Goal: Leave review/rating

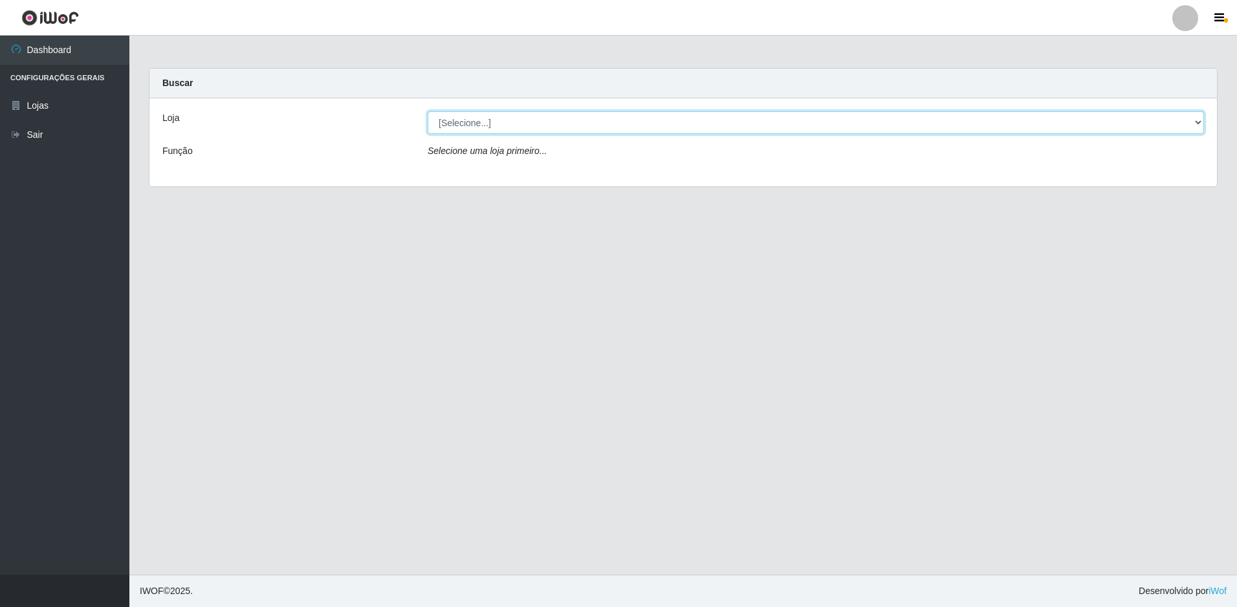
click at [529, 123] on select "[Selecione...] Extrabom - Loja 13 [GEOGRAPHIC_DATA]" at bounding box center [816, 122] width 776 height 23
select select "436"
click at [428, 111] on select "[Selecione...] Extrabom - Loja 13 [GEOGRAPHIC_DATA]" at bounding box center [816, 122] width 776 height 23
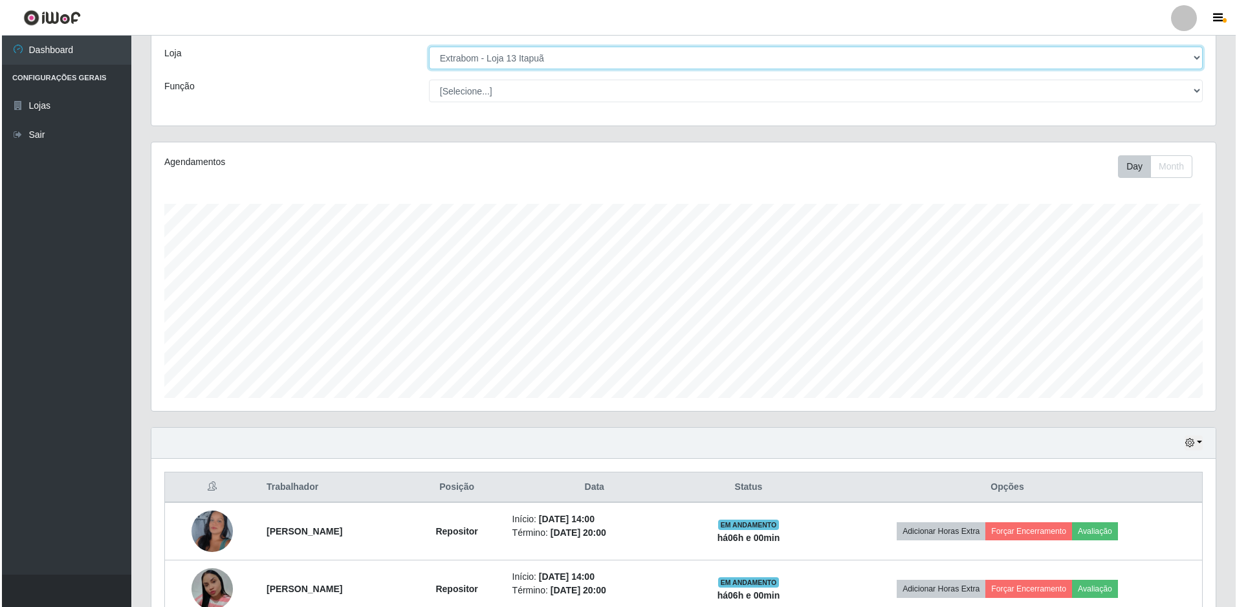
scroll to position [252, 0]
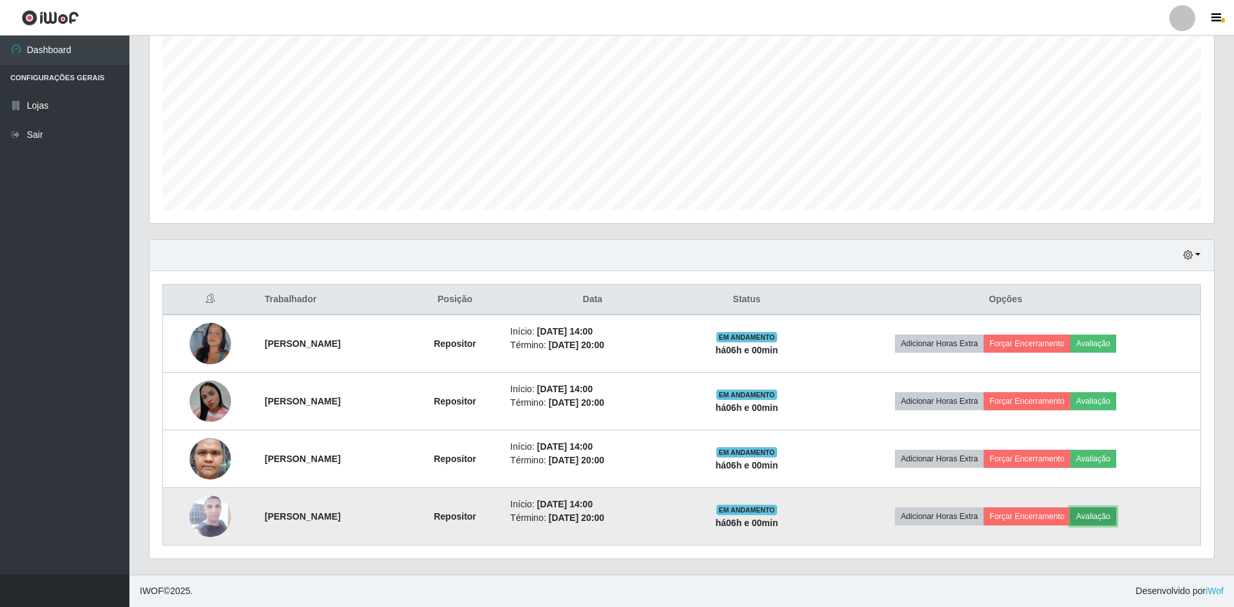
click at [1115, 514] on button "Avaliação" at bounding box center [1093, 516] width 46 height 18
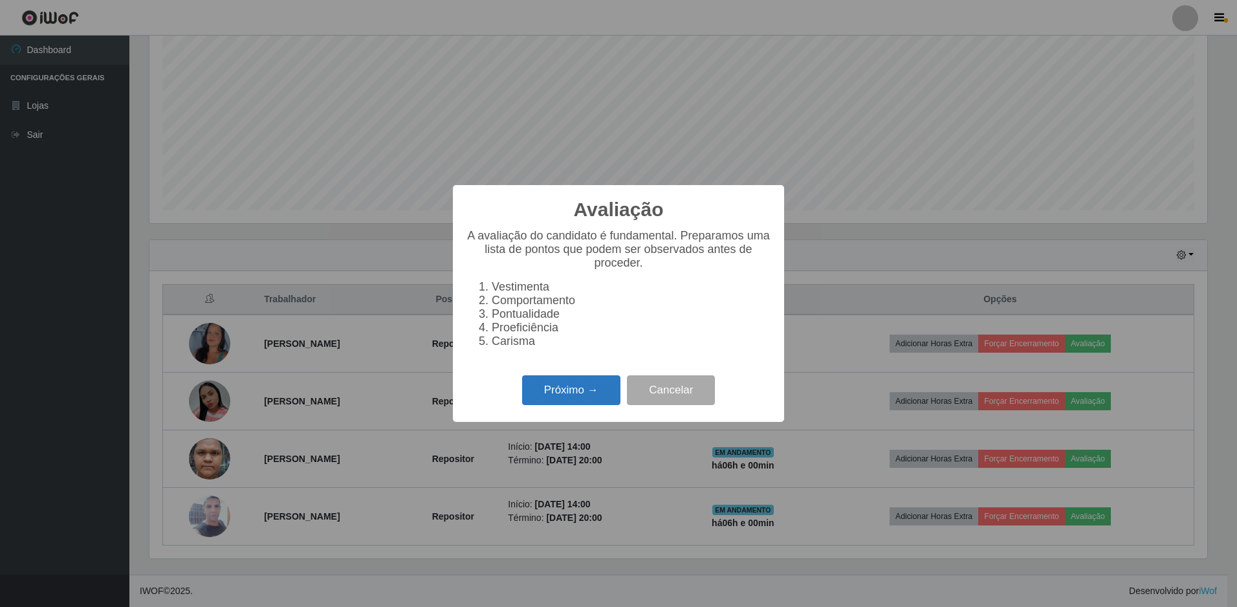
click at [559, 393] on button "Próximo →" at bounding box center [571, 390] width 98 height 30
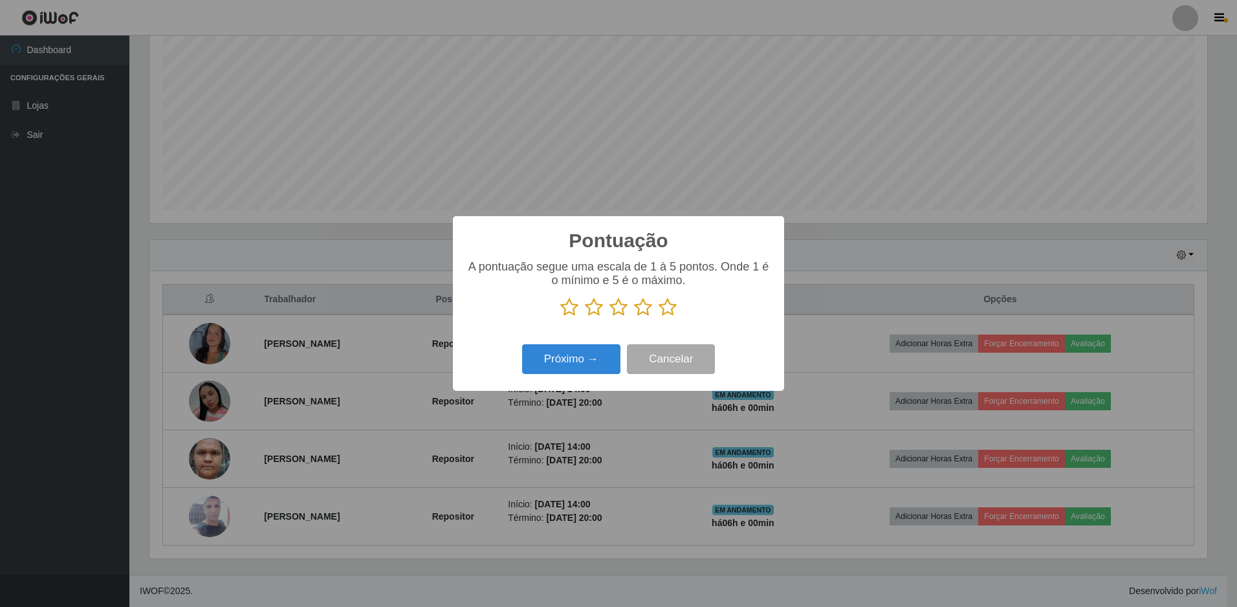
click at [670, 311] on icon at bounding box center [668, 307] width 18 height 19
click at [659, 317] on input "radio" at bounding box center [659, 317] width 0 height 0
click at [567, 360] on button "Próximo →" at bounding box center [571, 359] width 98 height 30
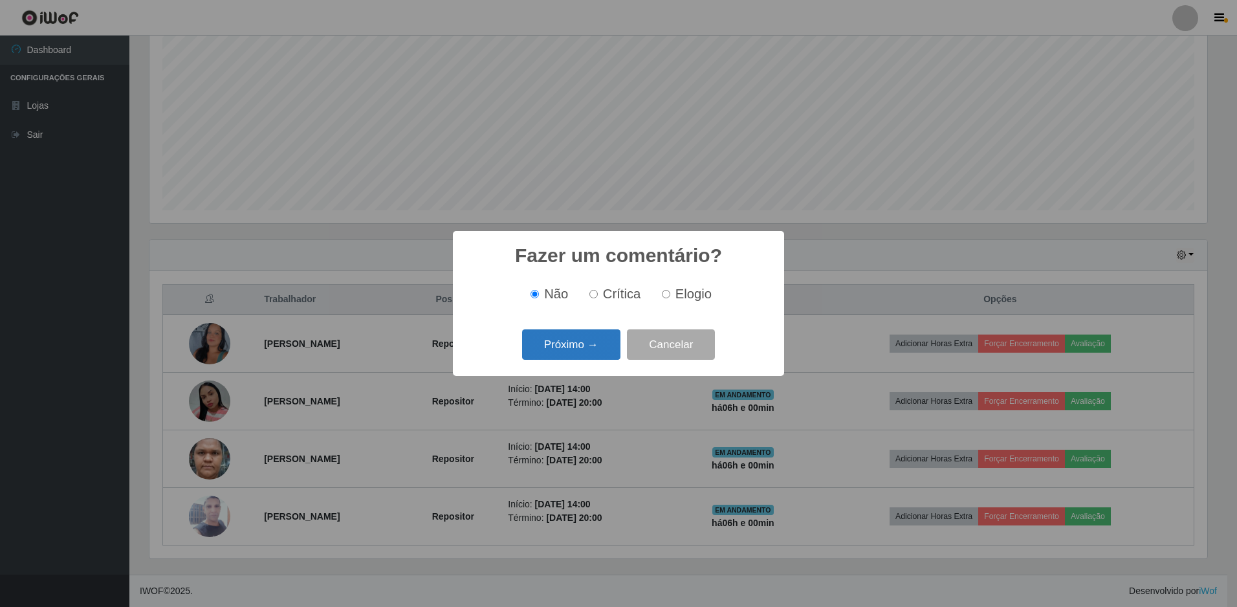
click at [565, 345] on button "Próximo →" at bounding box center [571, 344] width 98 height 30
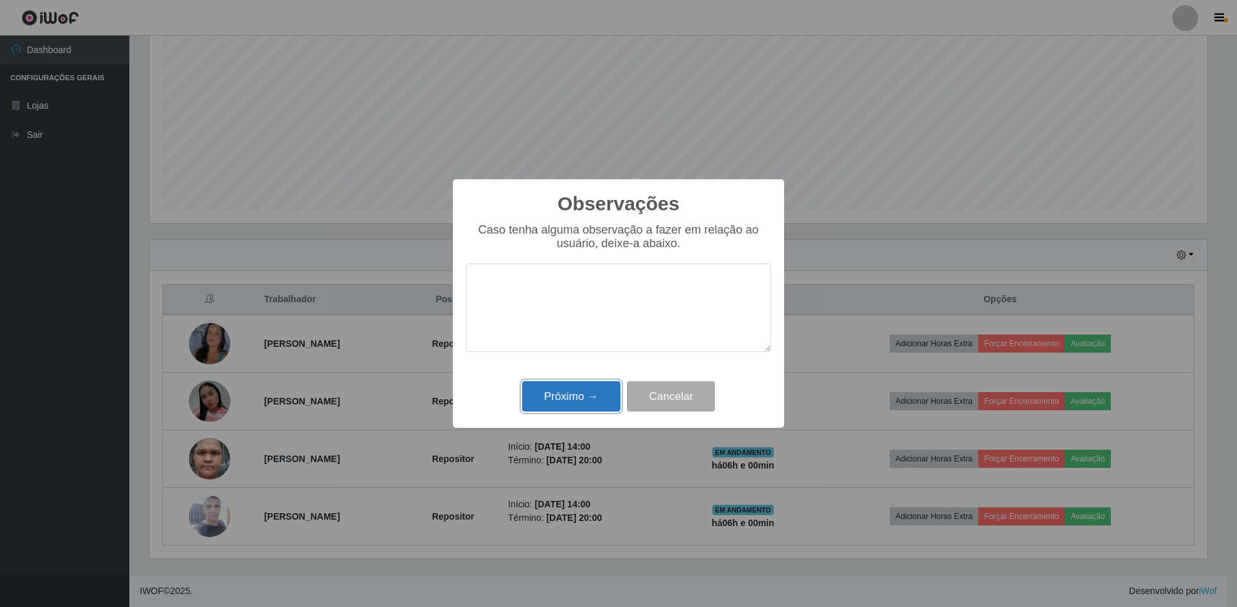
click at [561, 388] on button "Próximo →" at bounding box center [571, 396] width 98 height 30
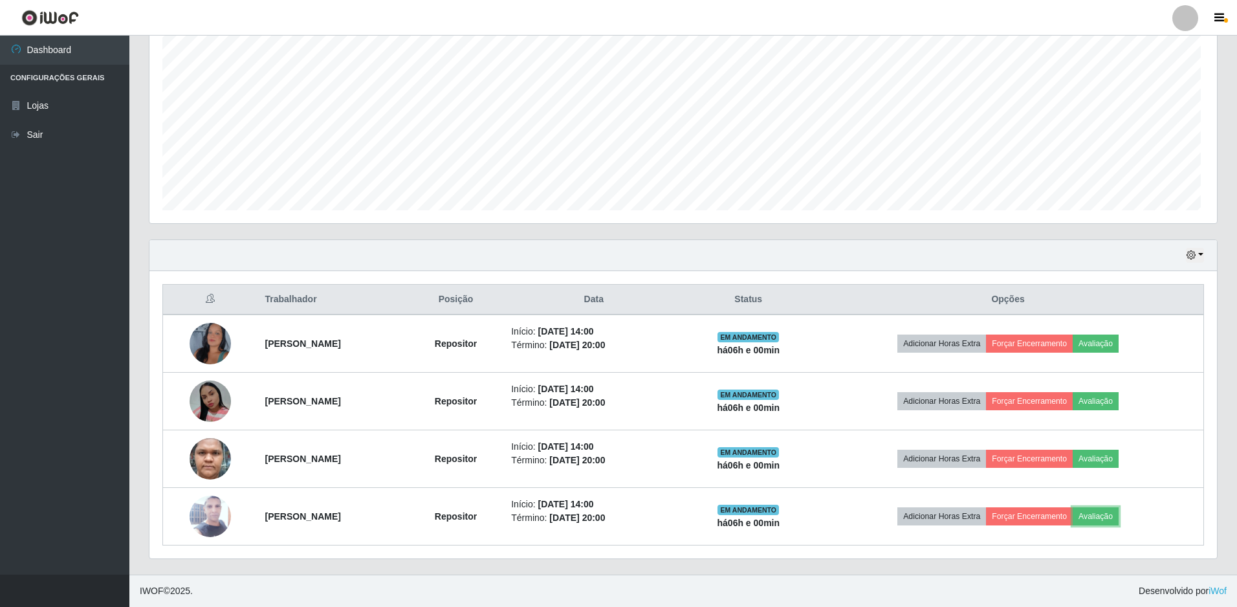
scroll to position [268, 1064]
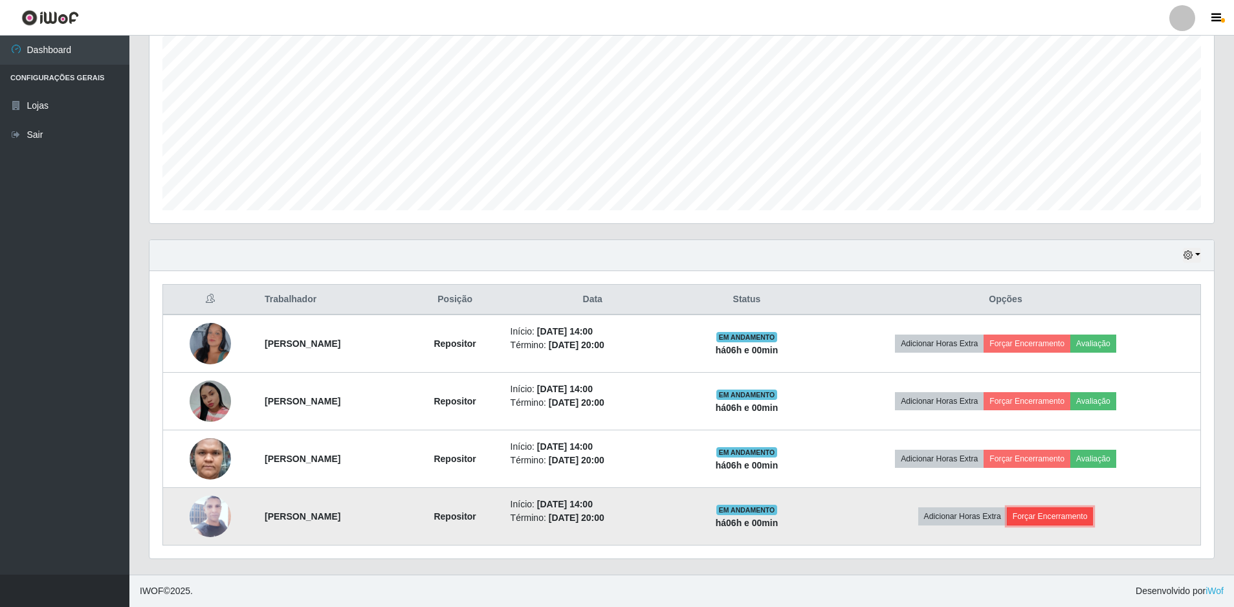
click at [1064, 514] on button "Forçar Encerramento" at bounding box center [1050, 516] width 87 height 18
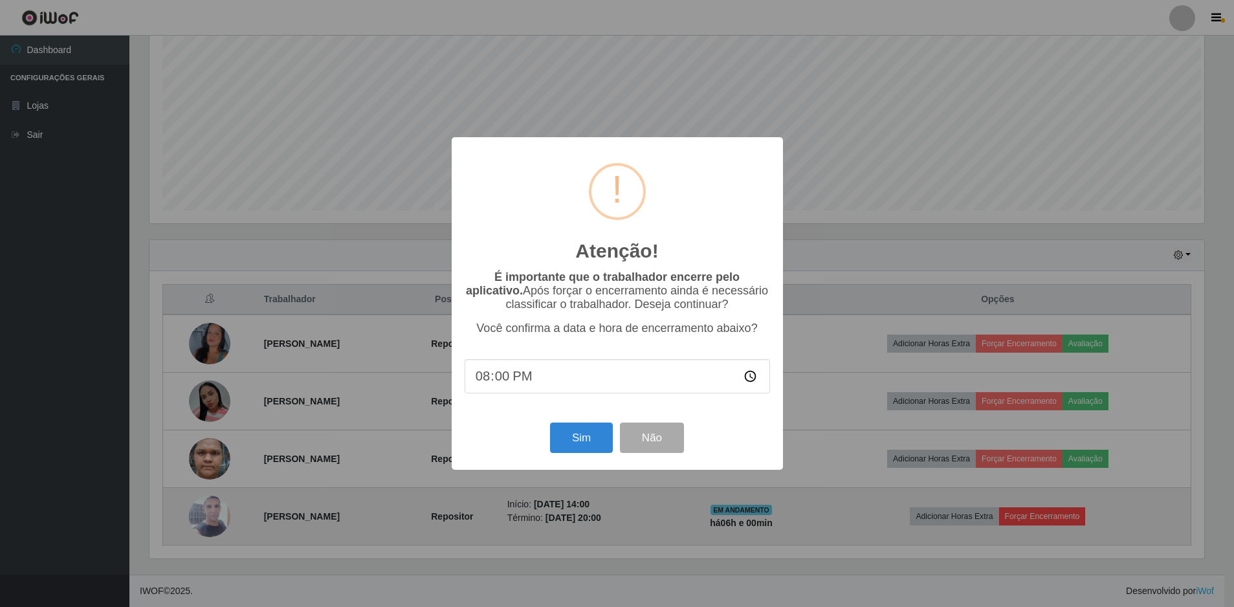
scroll to position [268, 1058]
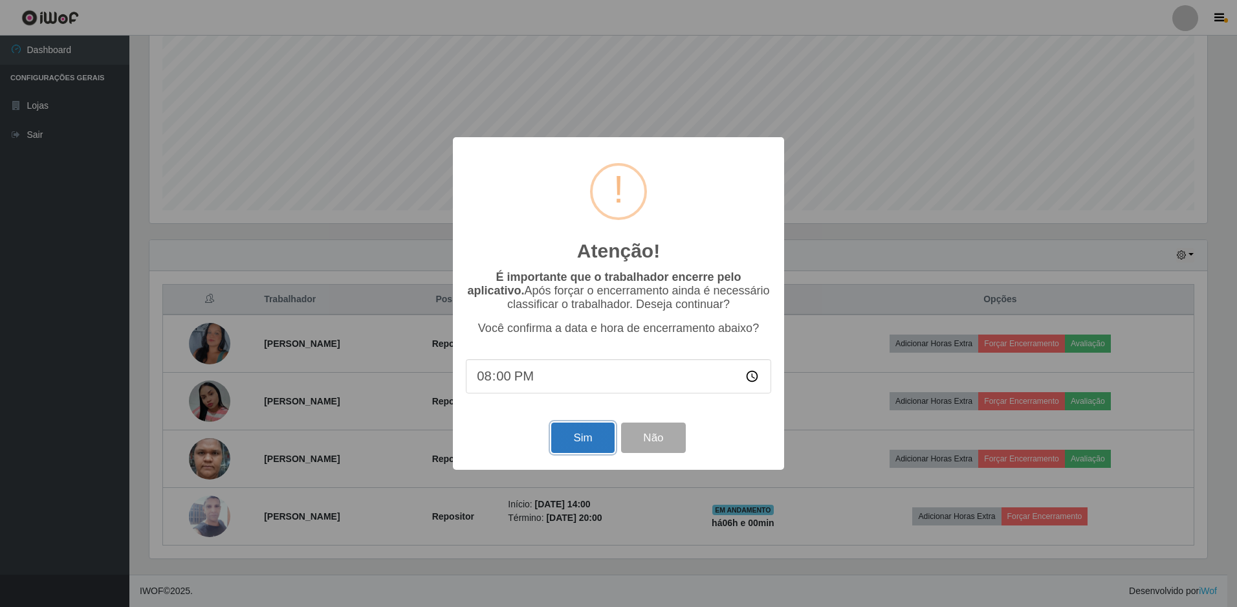
click at [587, 441] on button "Sim" at bounding box center [582, 437] width 63 height 30
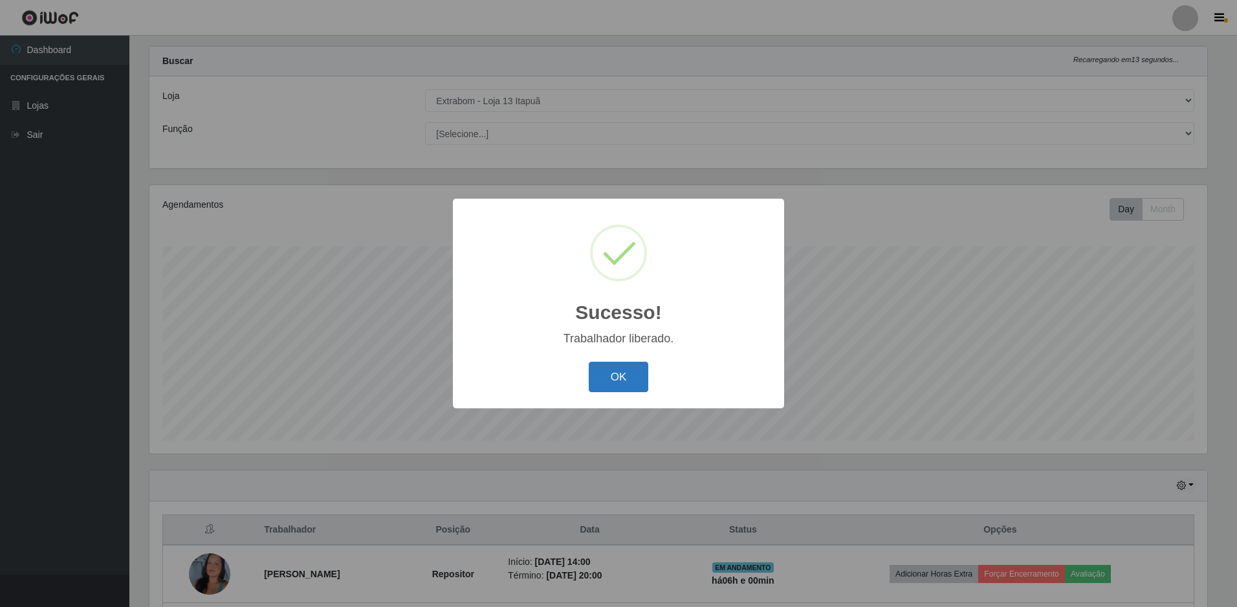
click at [604, 375] on button "OK" at bounding box center [619, 377] width 60 height 30
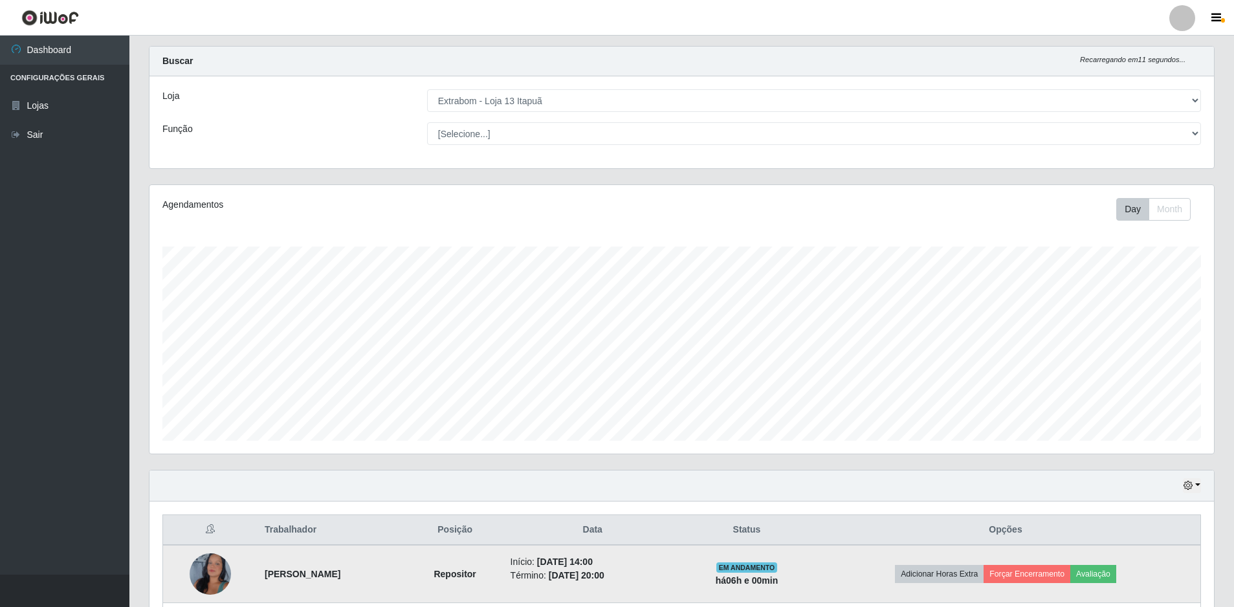
scroll to position [195, 0]
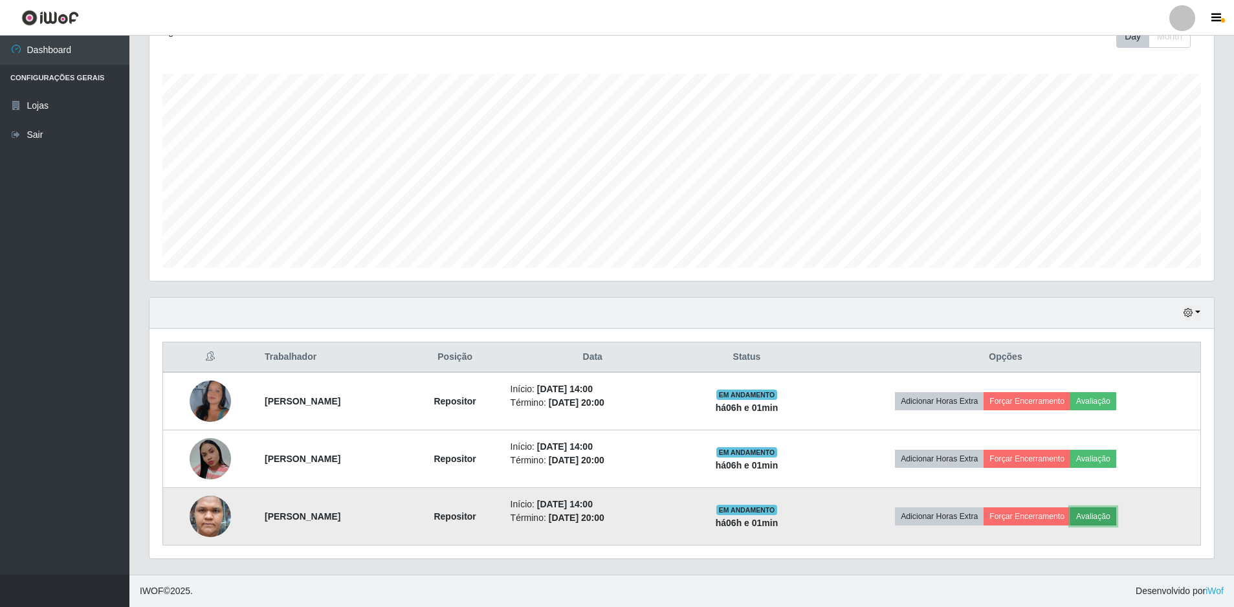
click at [1116, 517] on button "Avaliação" at bounding box center [1093, 516] width 46 height 18
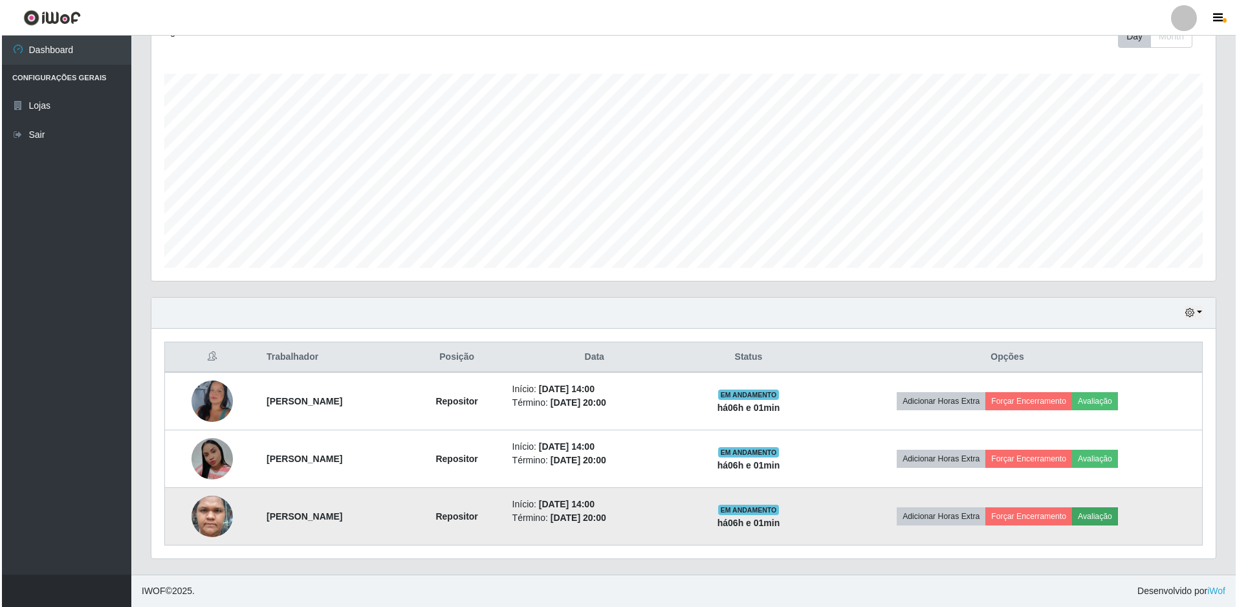
scroll to position [268, 1058]
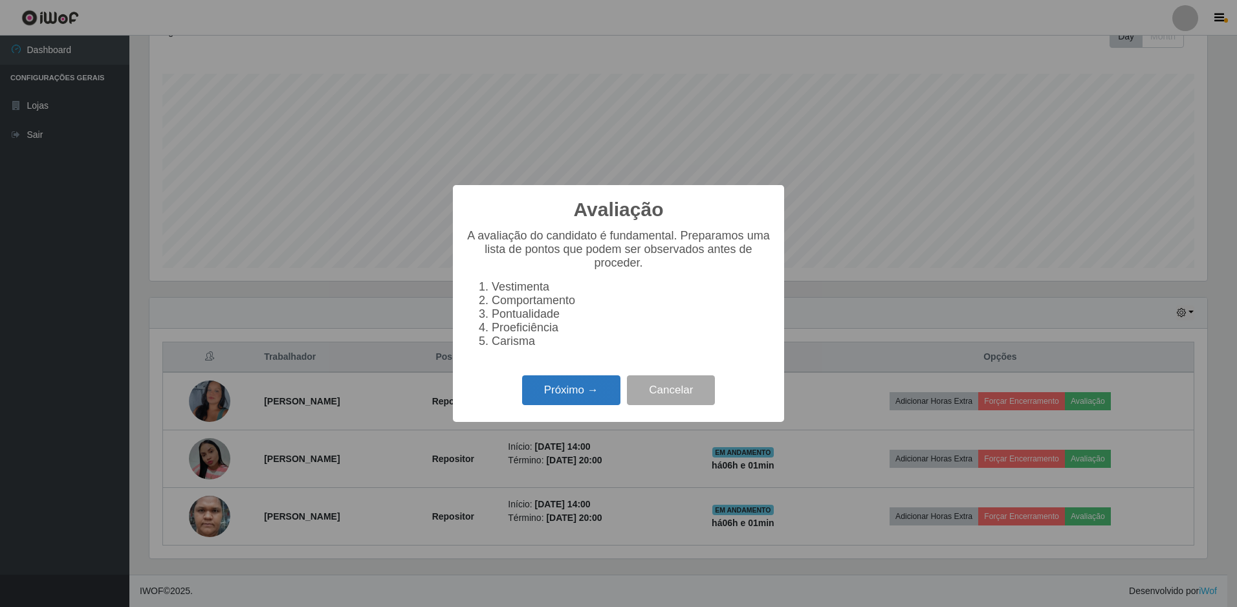
click at [576, 389] on button "Próximo →" at bounding box center [571, 390] width 98 height 30
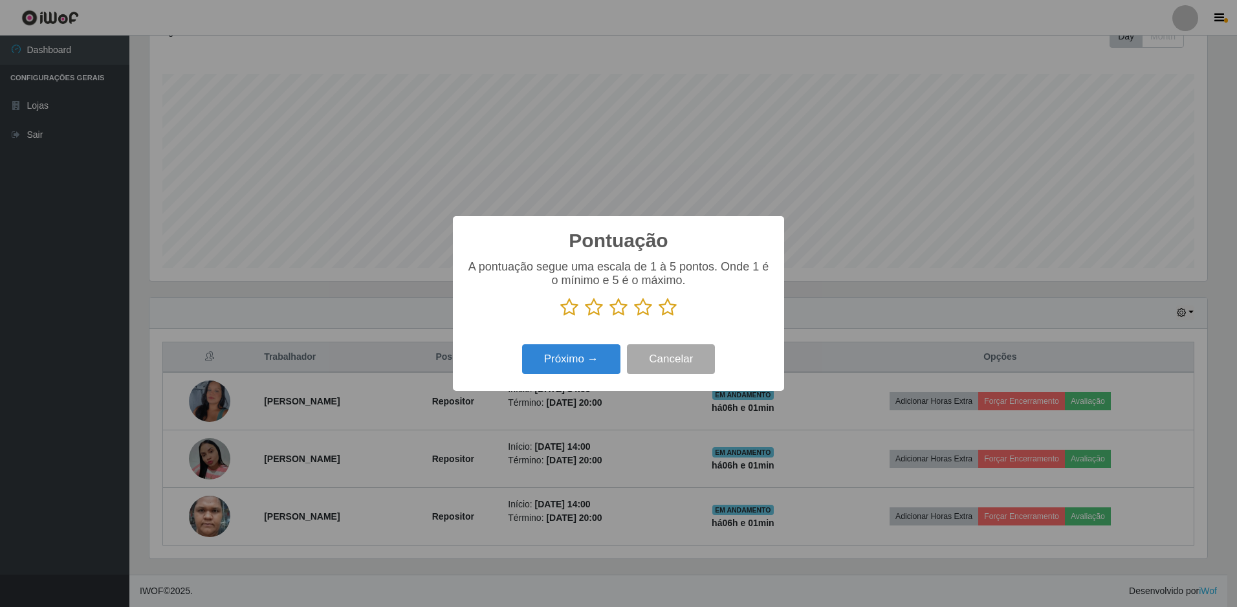
click at [667, 312] on icon at bounding box center [668, 307] width 18 height 19
click at [659, 317] on input "radio" at bounding box center [659, 317] width 0 height 0
click at [569, 365] on button "Próximo →" at bounding box center [571, 359] width 98 height 30
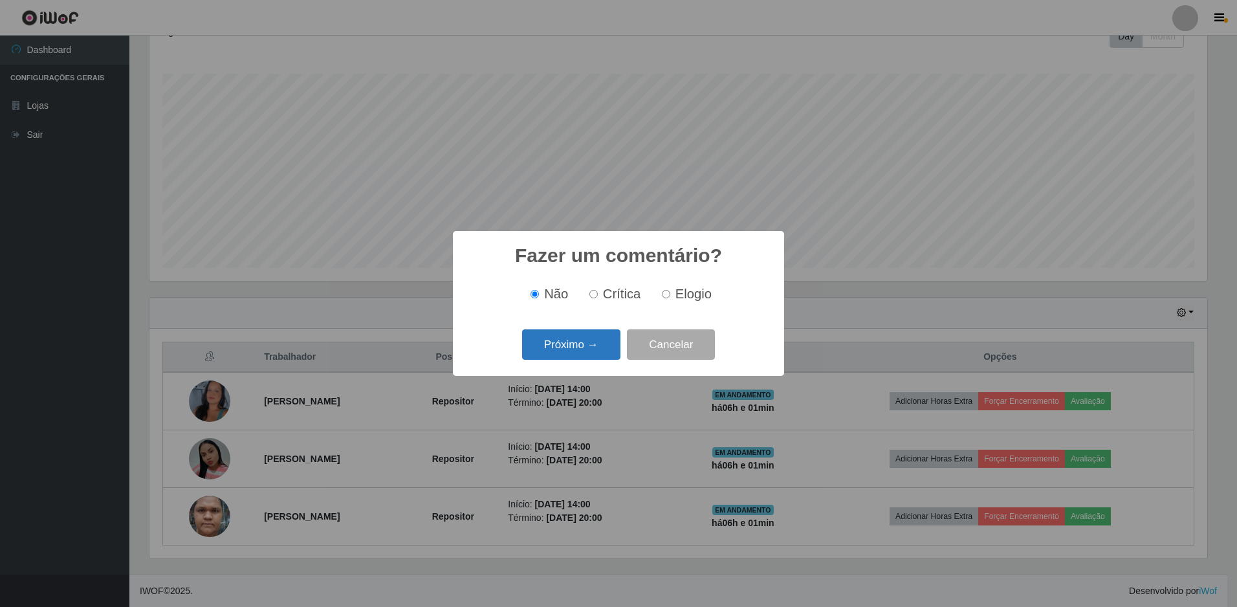
click at [564, 355] on button "Próximo →" at bounding box center [571, 344] width 98 height 30
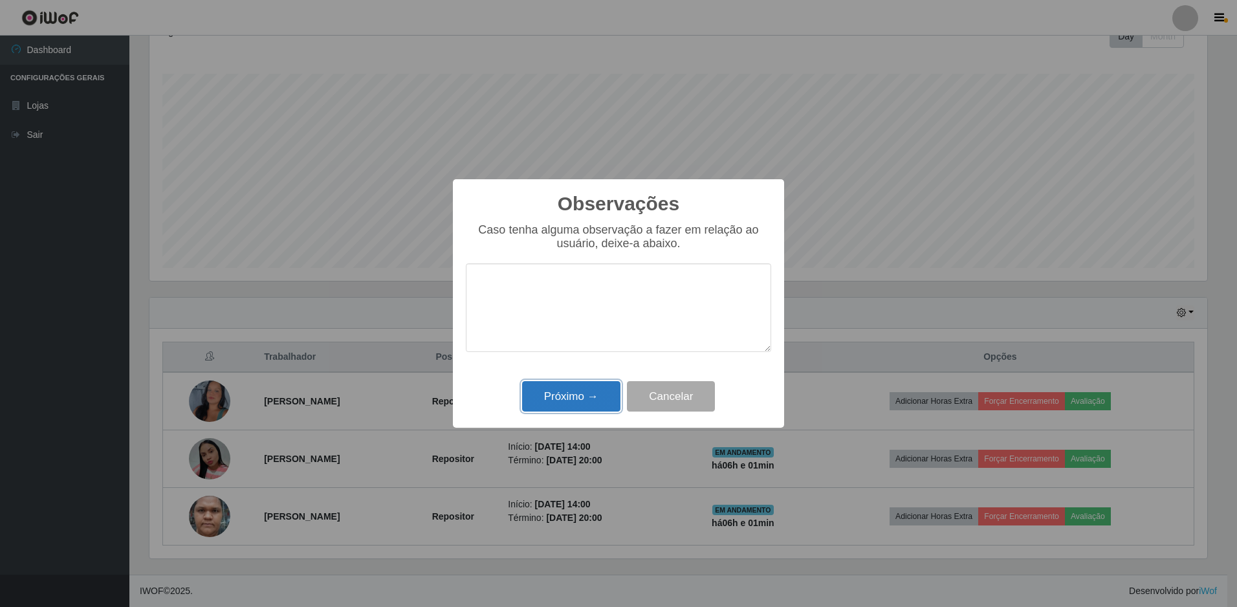
click at [569, 395] on button "Próximo →" at bounding box center [571, 396] width 98 height 30
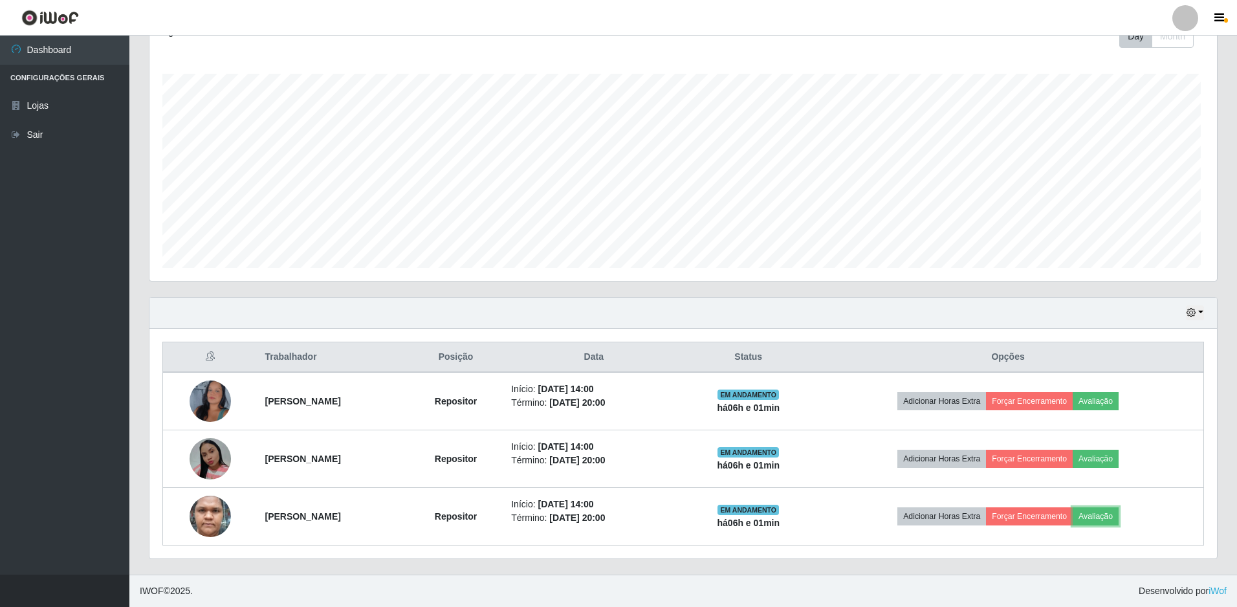
scroll to position [268, 1064]
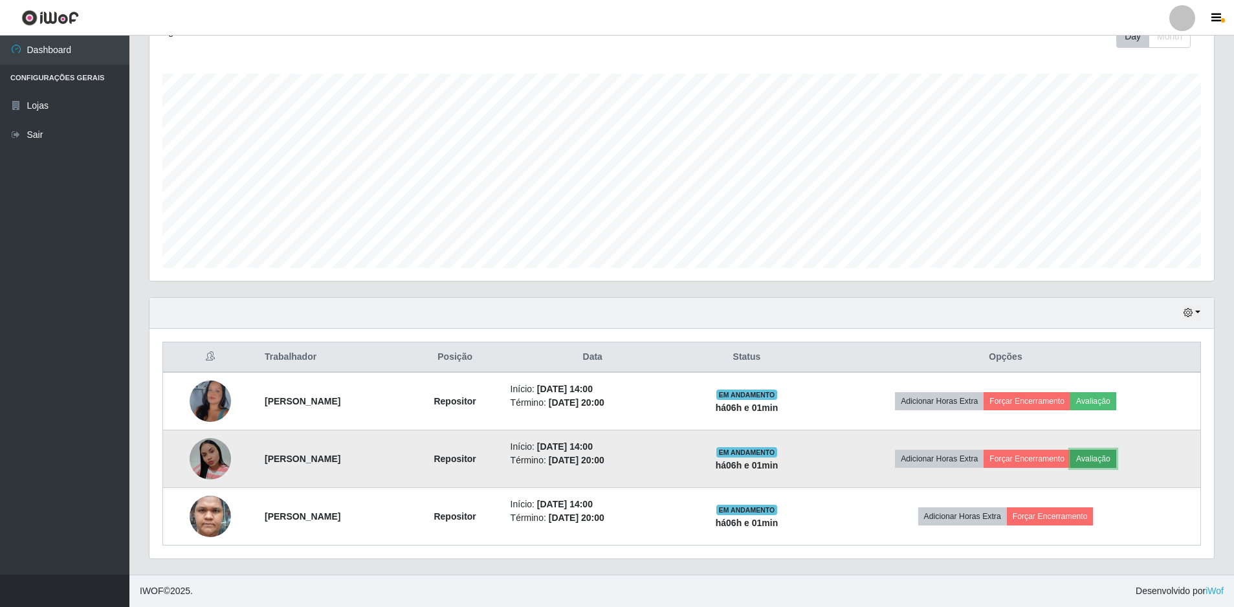
click at [1113, 456] on button "Avaliação" at bounding box center [1093, 459] width 46 height 18
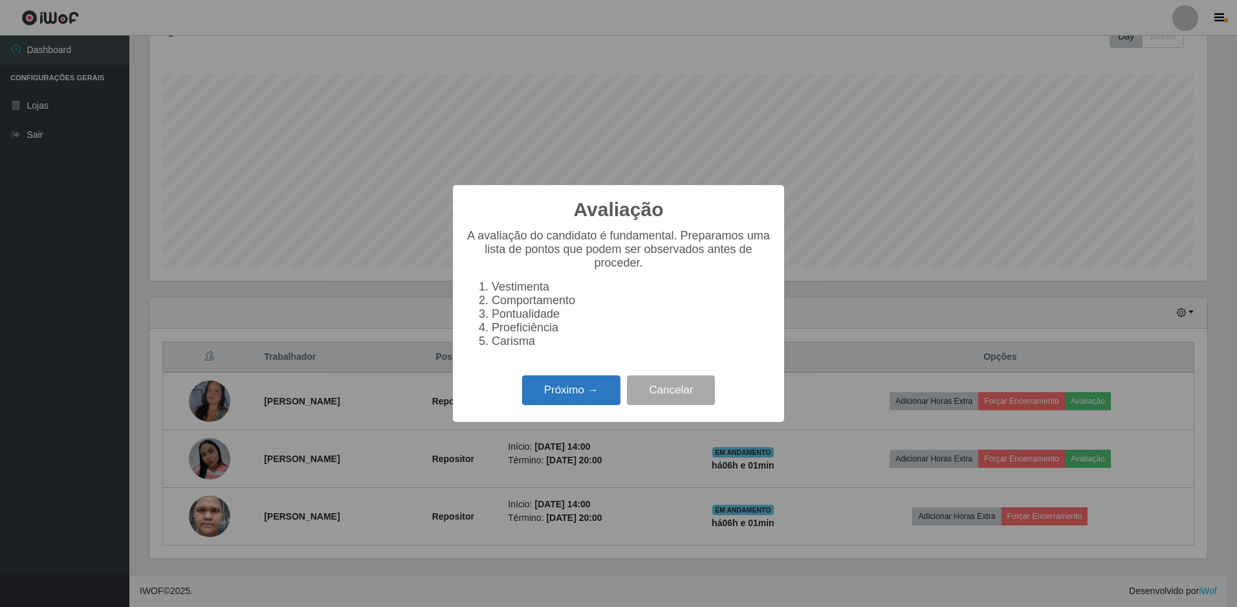
click at [601, 395] on button "Próximo →" at bounding box center [571, 390] width 98 height 30
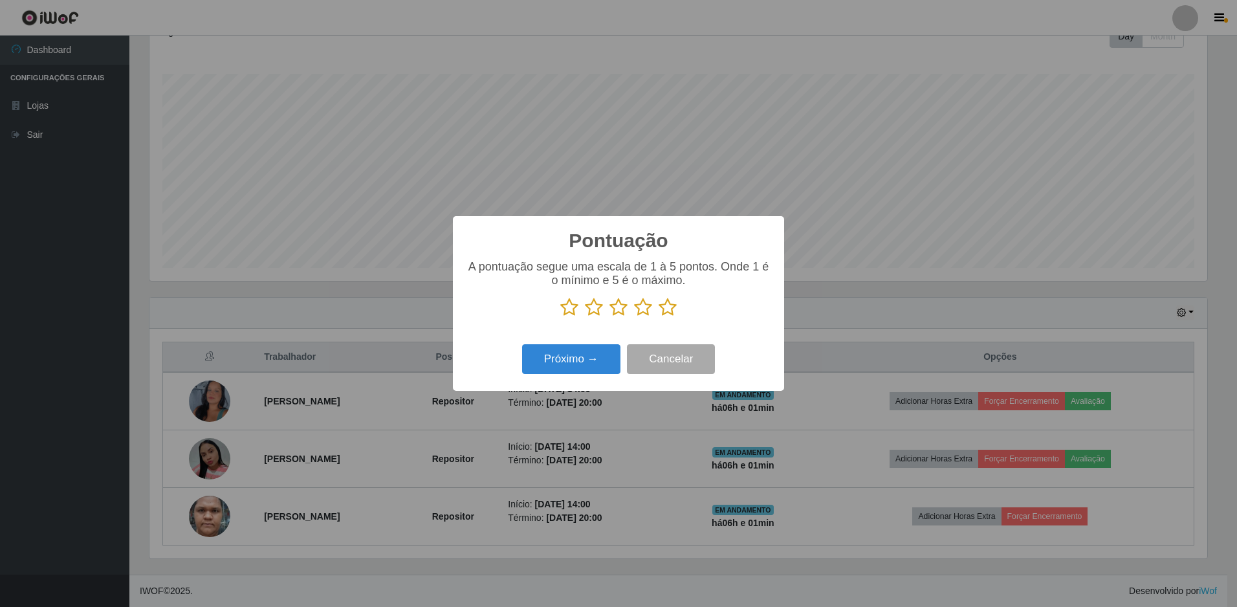
scroll to position [646693, 645903]
click at [666, 309] on icon at bounding box center [668, 307] width 18 height 19
click at [659, 317] on input "radio" at bounding box center [659, 317] width 0 height 0
click at [556, 358] on button "Próximo →" at bounding box center [571, 359] width 98 height 30
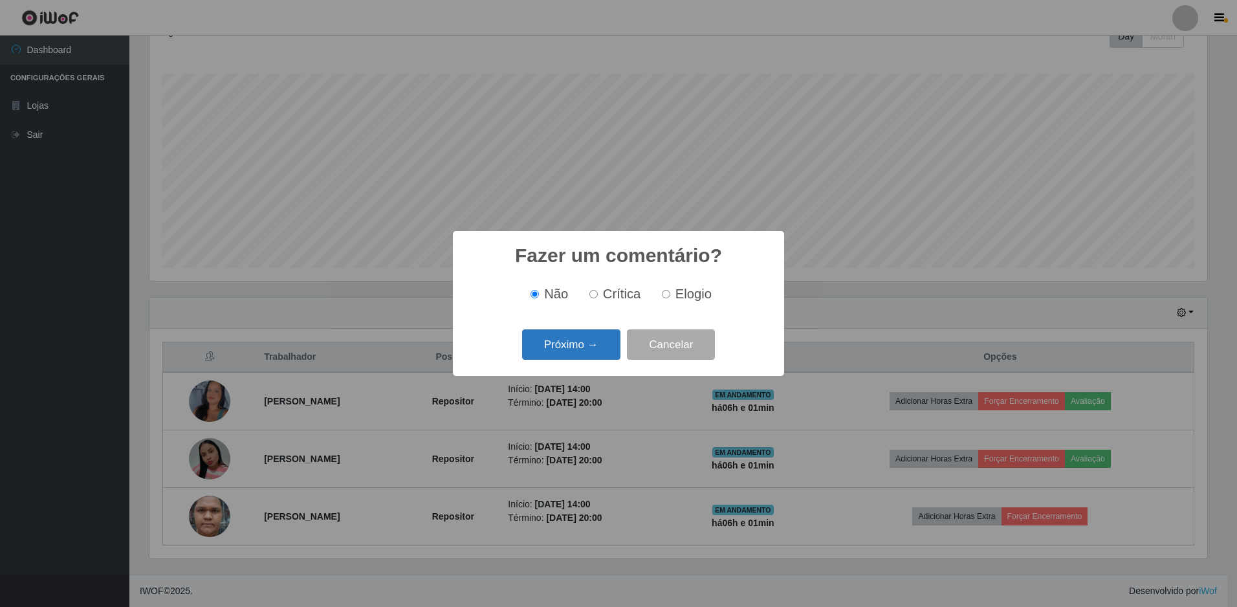
click at [556, 355] on button "Próximo →" at bounding box center [571, 344] width 98 height 30
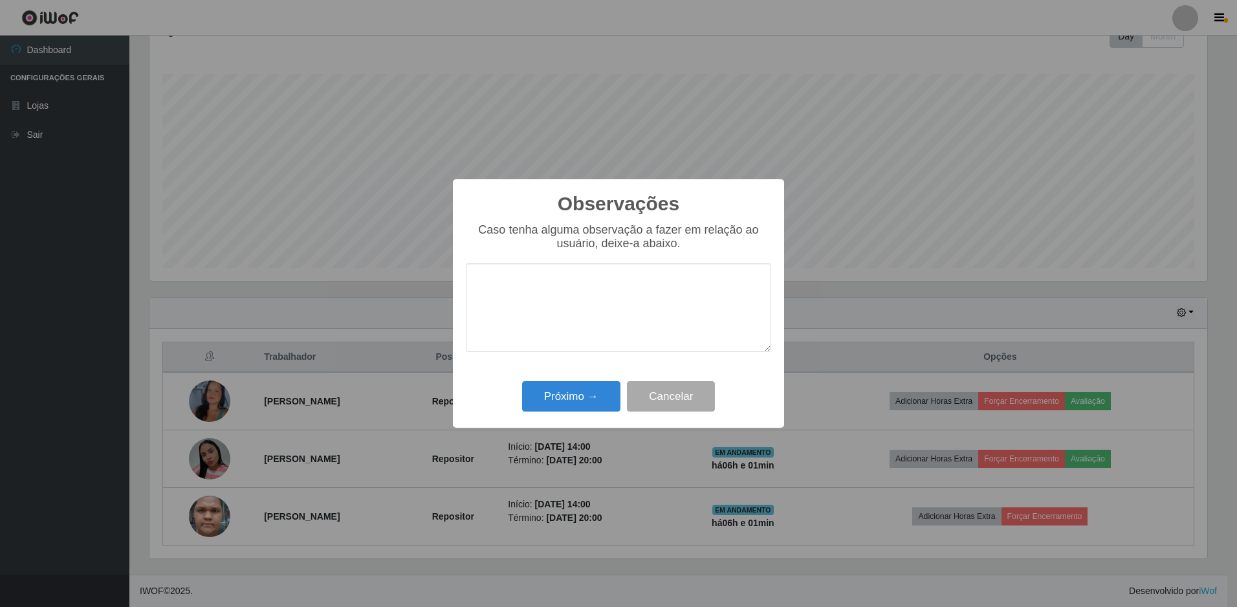
click at [576, 380] on div "Próximo → Cancelar" at bounding box center [618, 396] width 305 height 37
click at [573, 392] on button "Próximo →" at bounding box center [571, 396] width 98 height 30
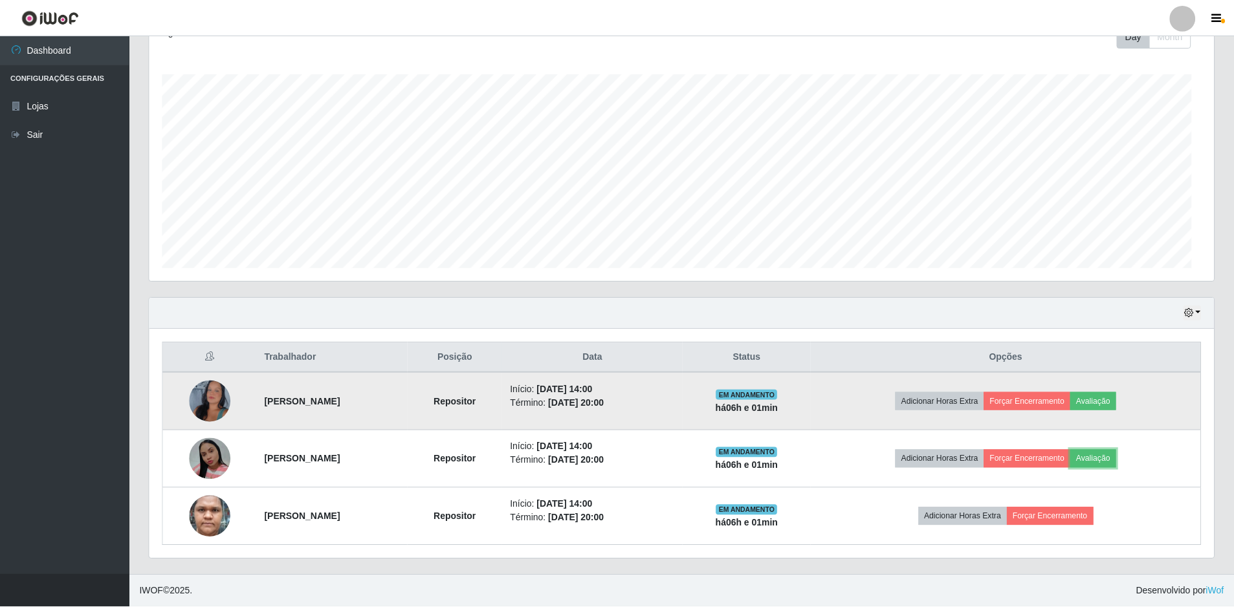
scroll to position [268, 1064]
click at [1116, 400] on button "Avaliação" at bounding box center [1093, 401] width 46 height 18
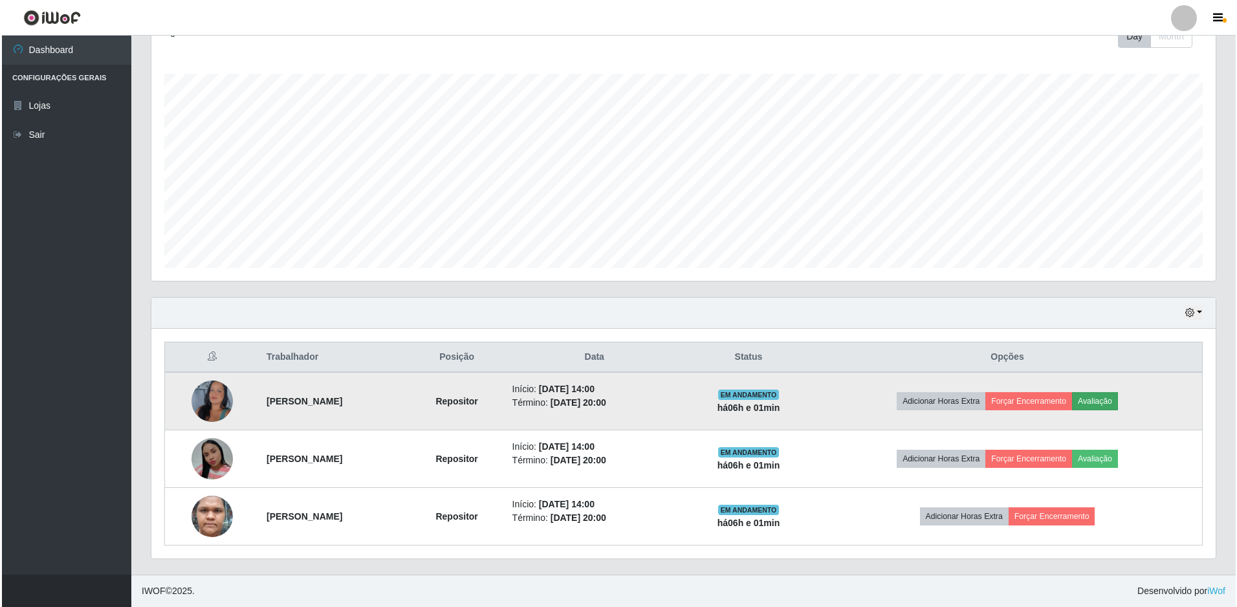
scroll to position [268, 1058]
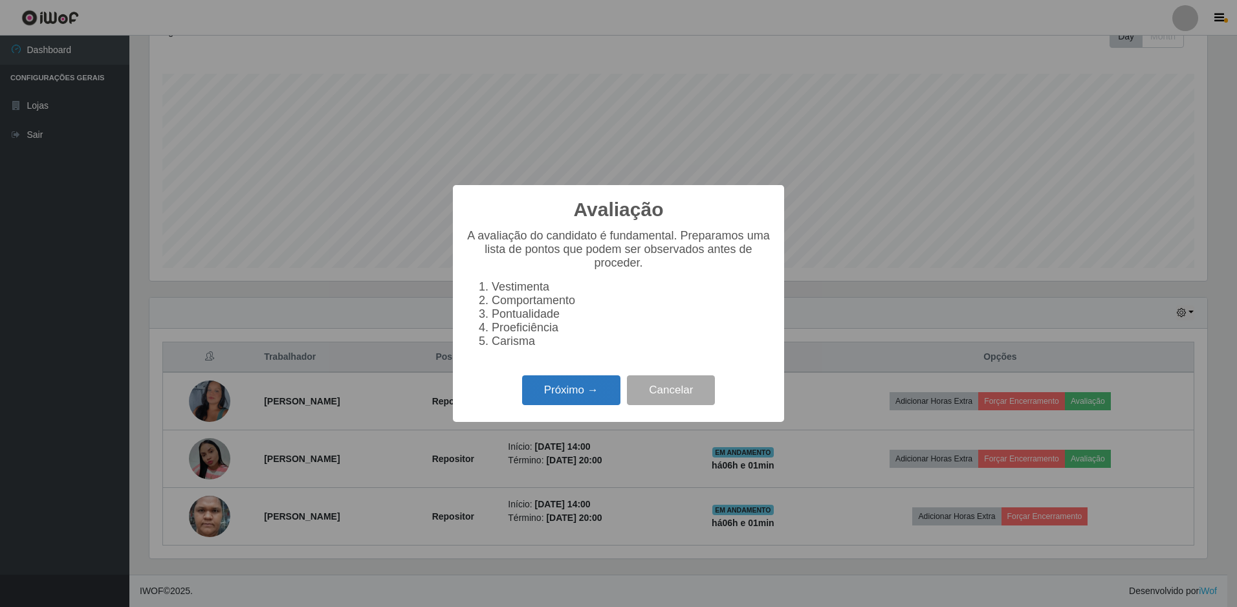
click at [607, 395] on button "Próximo →" at bounding box center [571, 390] width 98 height 30
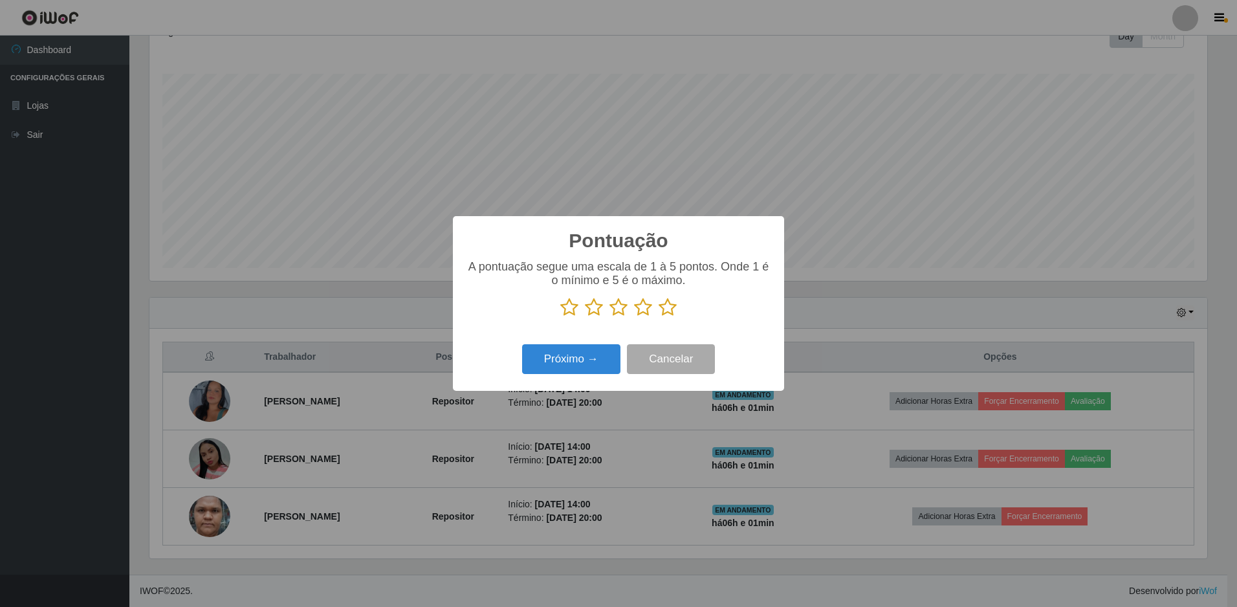
click at [638, 307] on icon at bounding box center [643, 307] width 18 height 19
click at [634, 317] on input "radio" at bounding box center [634, 317] width 0 height 0
click at [582, 351] on button "Próximo →" at bounding box center [571, 359] width 98 height 30
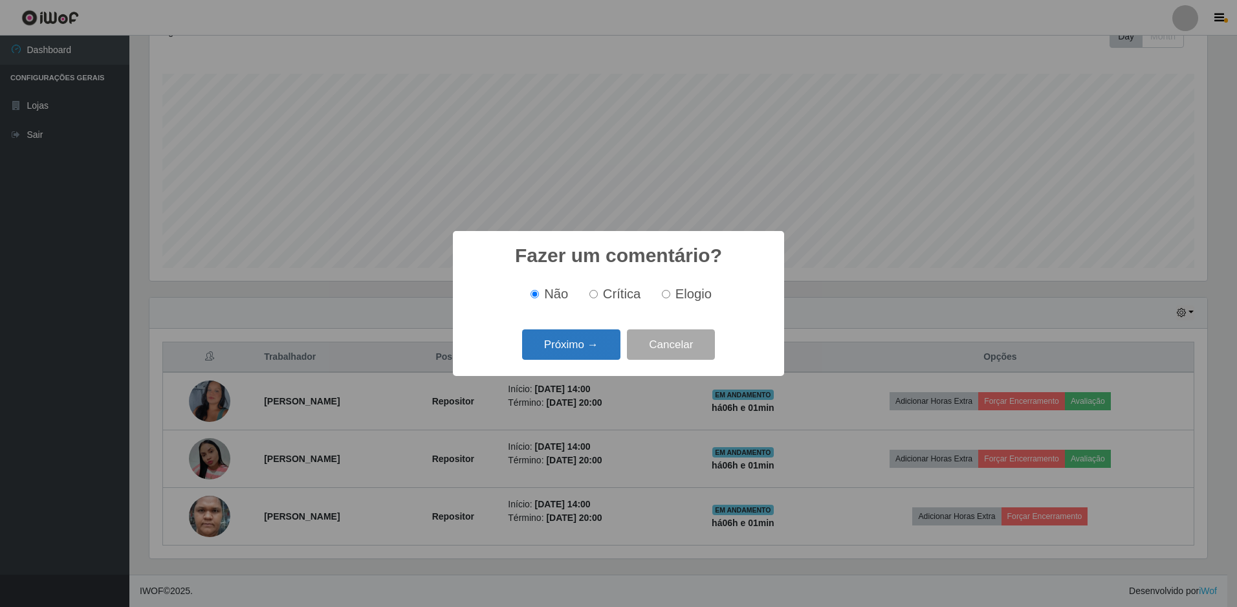
click at [596, 351] on button "Próximo →" at bounding box center [571, 344] width 98 height 30
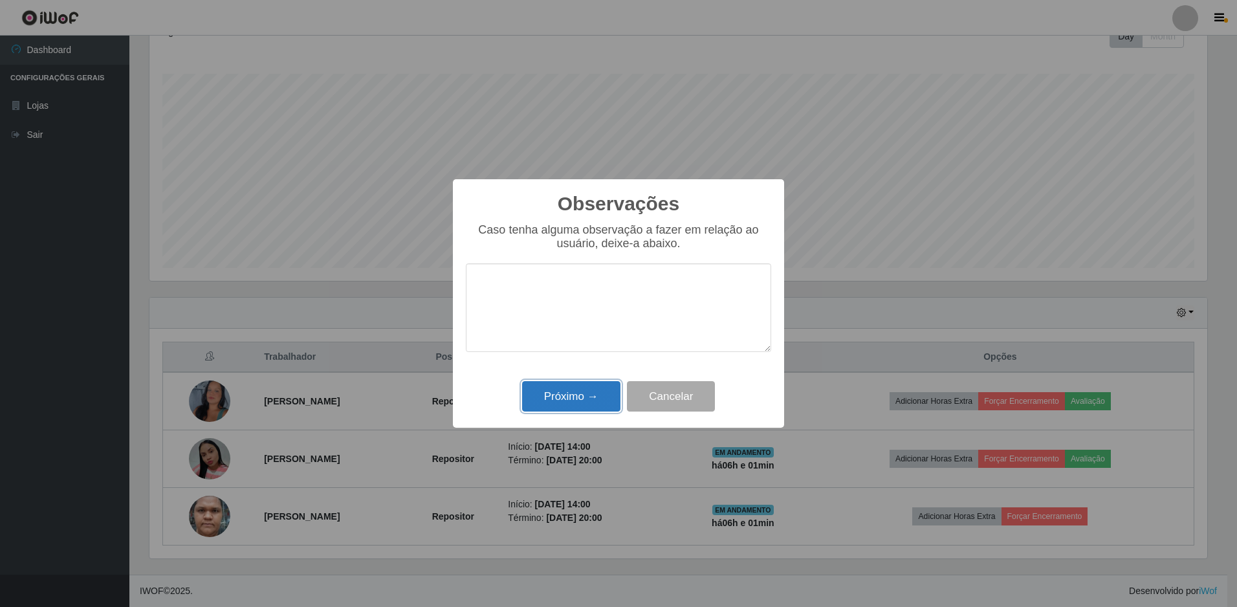
click at [584, 399] on button "Próximo →" at bounding box center [571, 396] width 98 height 30
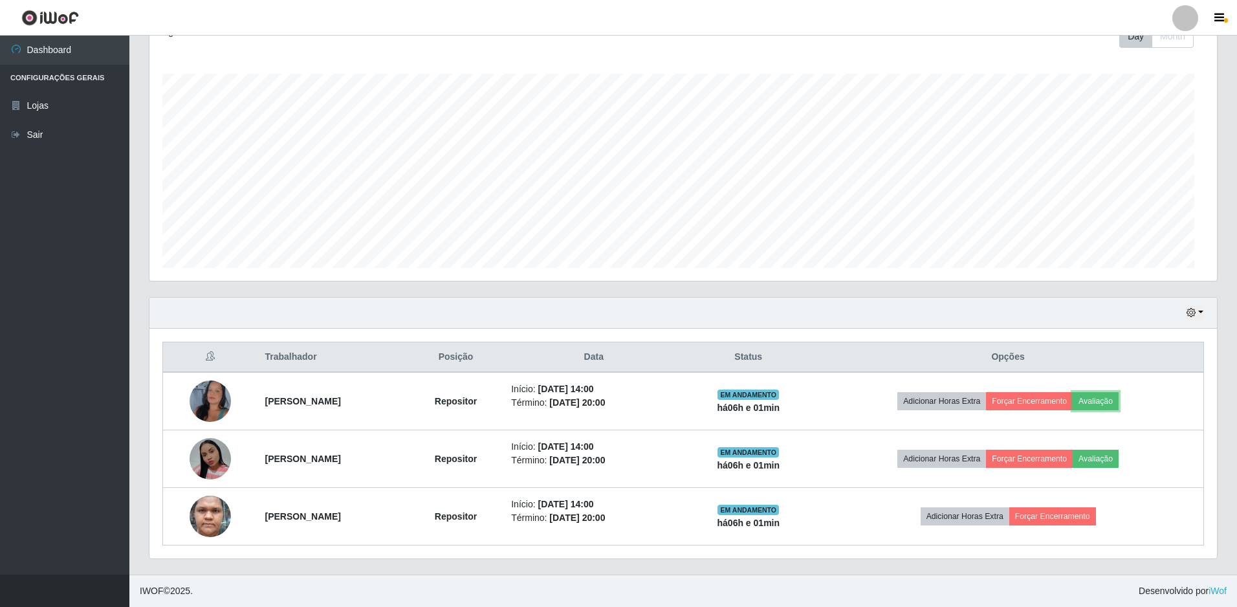
scroll to position [268, 1064]
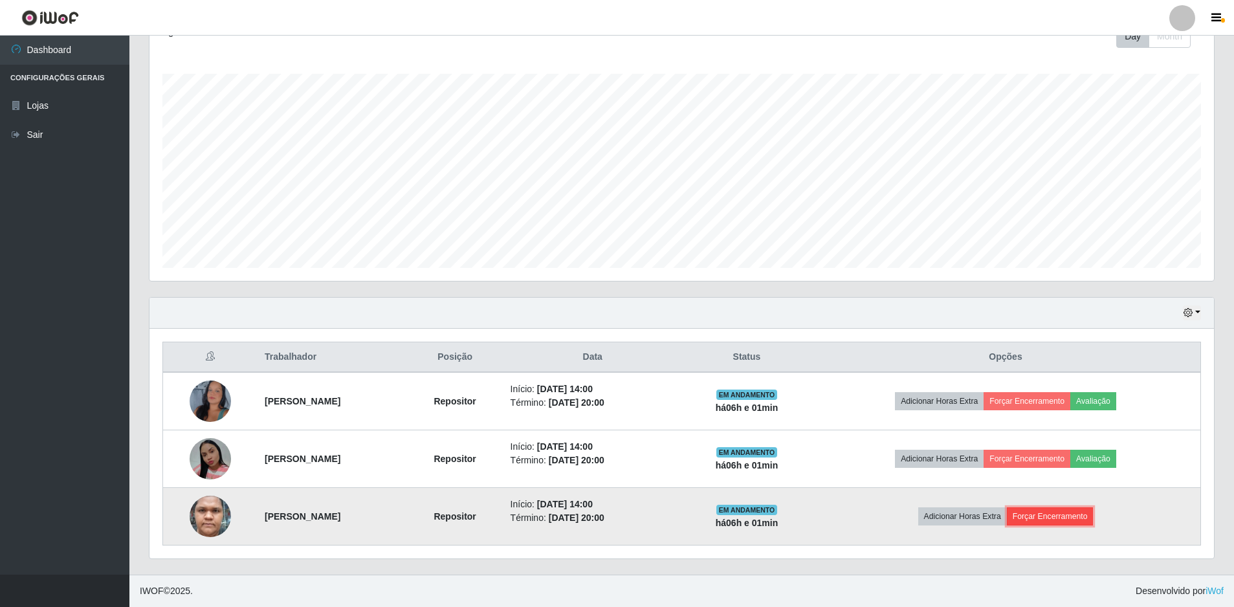
click at [1093, 516] on button "Forçar Encerramento" at bounding box center [1050, 516] width 87 height 18
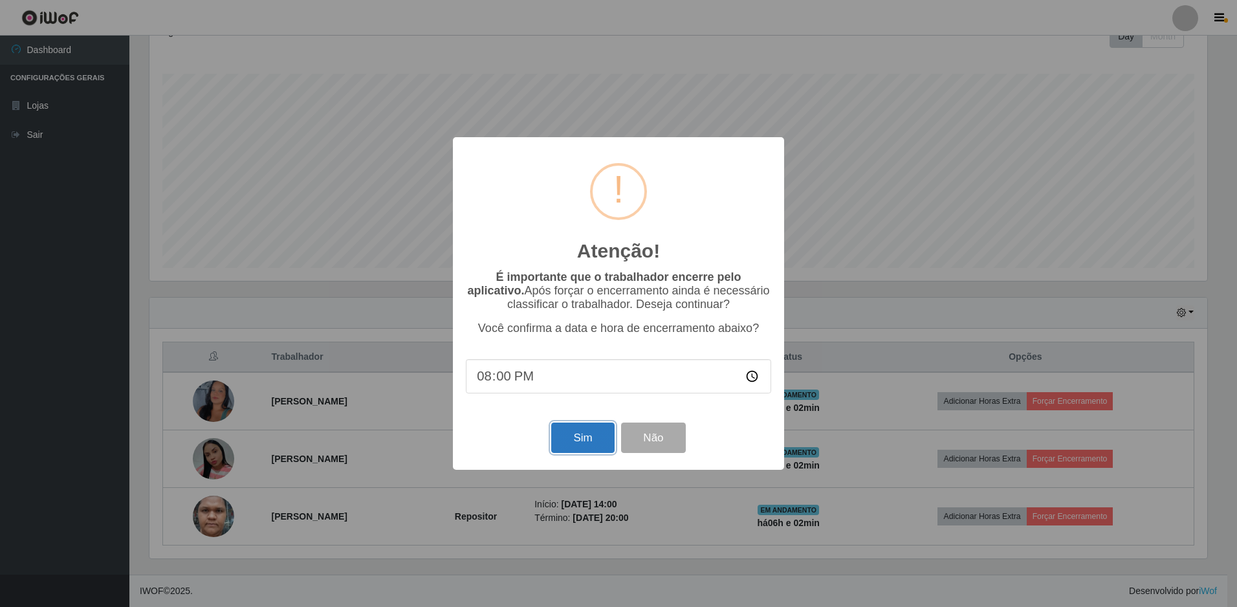
click at [588, 438] on button "Sim" at bounding box center [582, 437] width 63 height 30
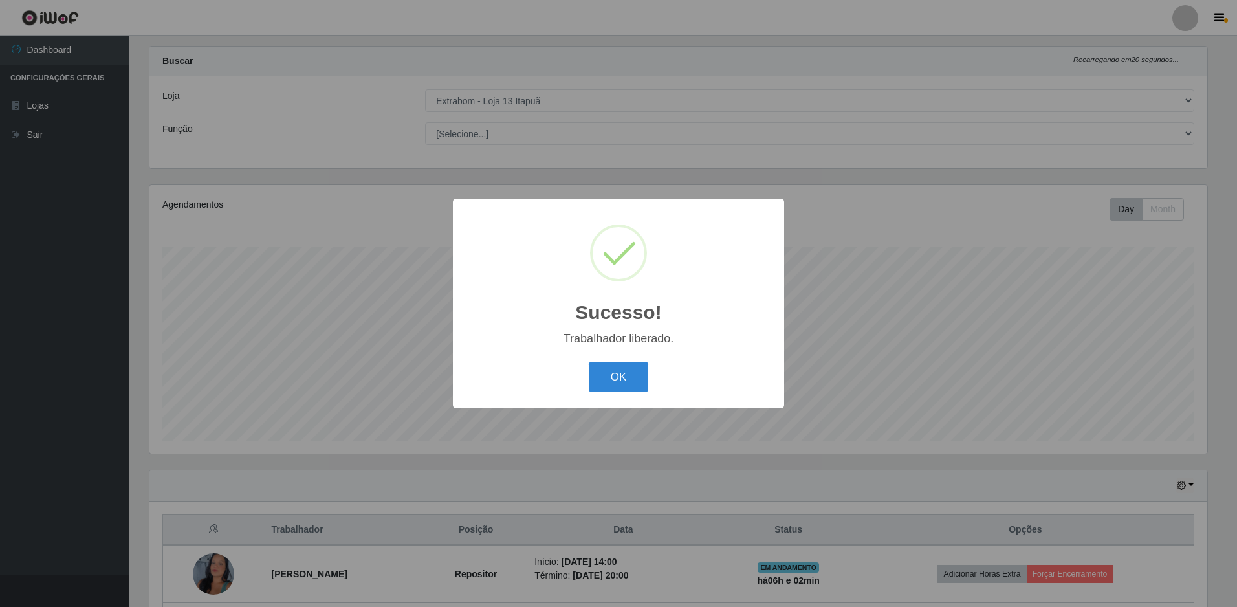
click at [618, 382] on button "OK" at bounding box center [619, 377] width 60 height 30
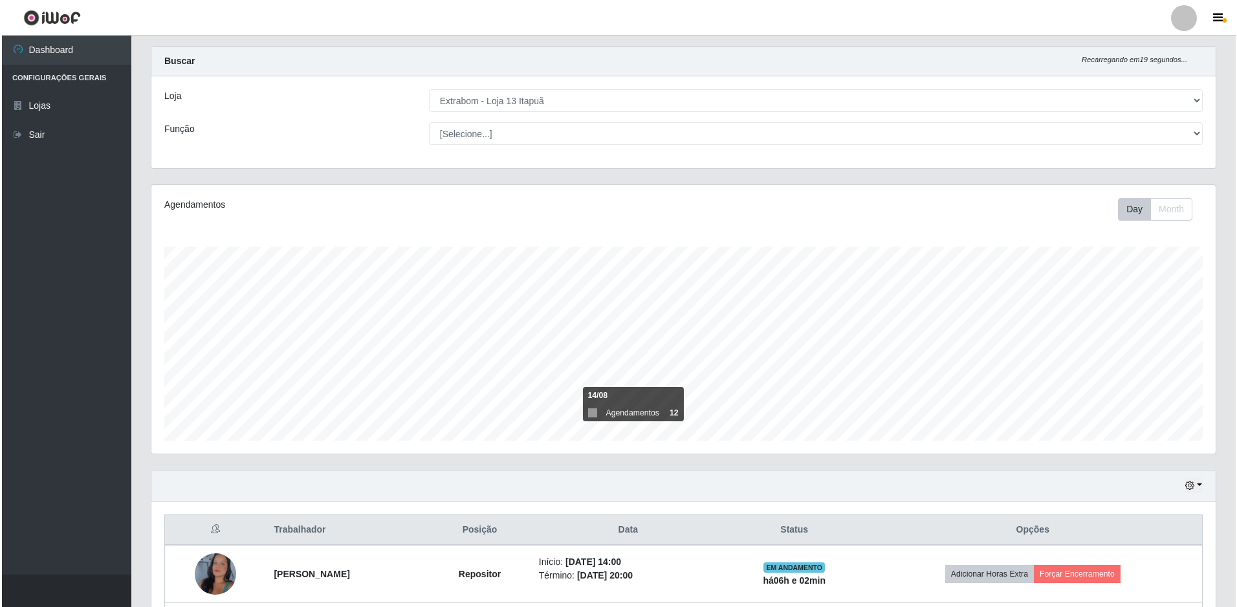
scroll to position [137, 0]
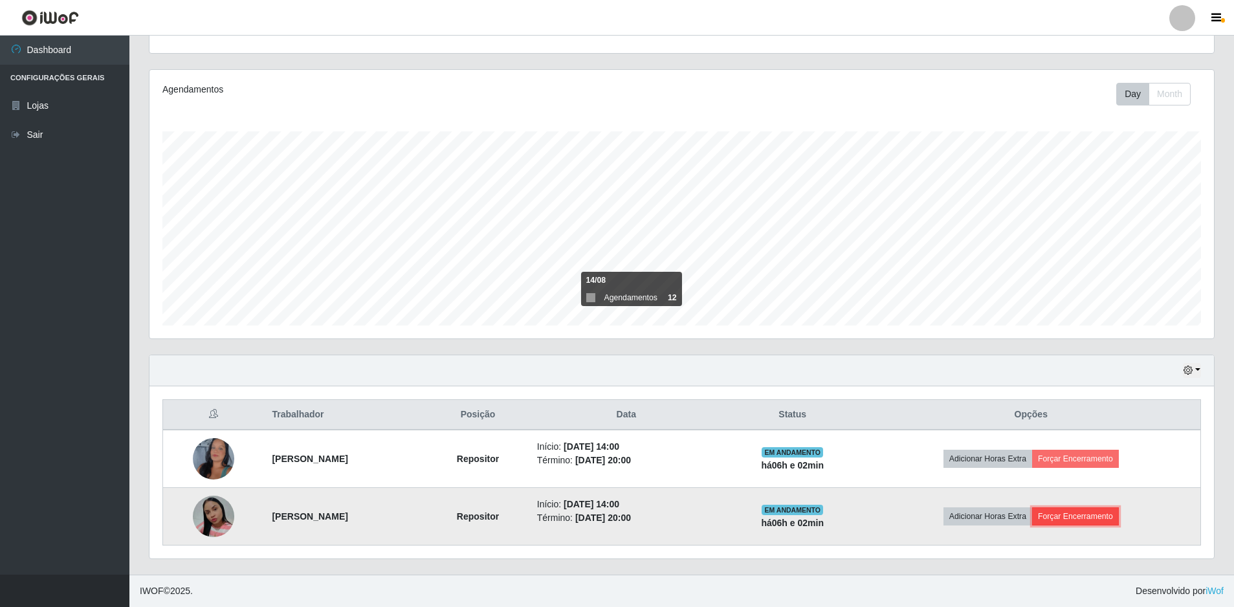
click at [1095, 516] on button "Forçar Encerramento" at bounding box center [1075, 516] width 87 height 18
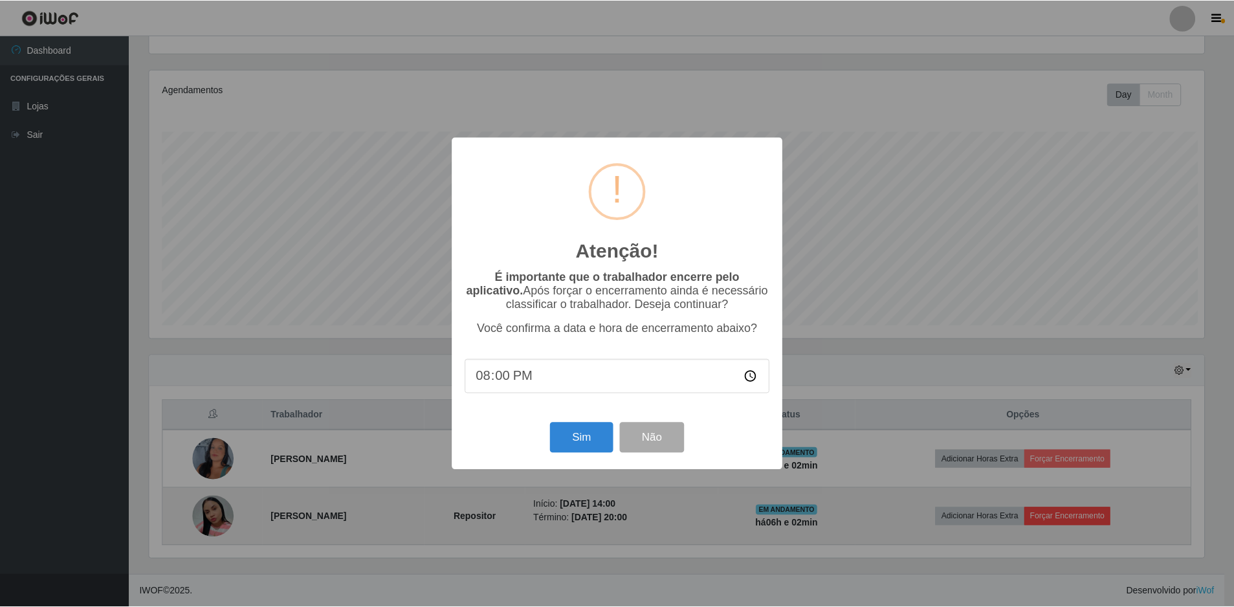
scroll to position [268, 1058]
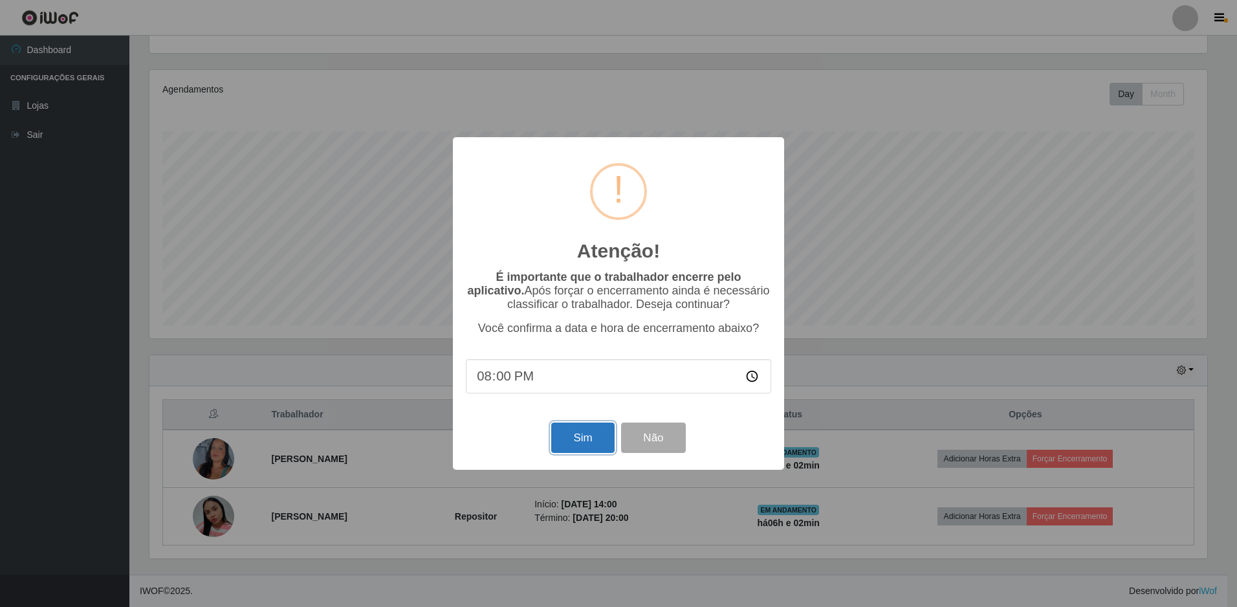
click at [596, 443] on button "Sim" at bounding box center [582, 437] width 63 height 30
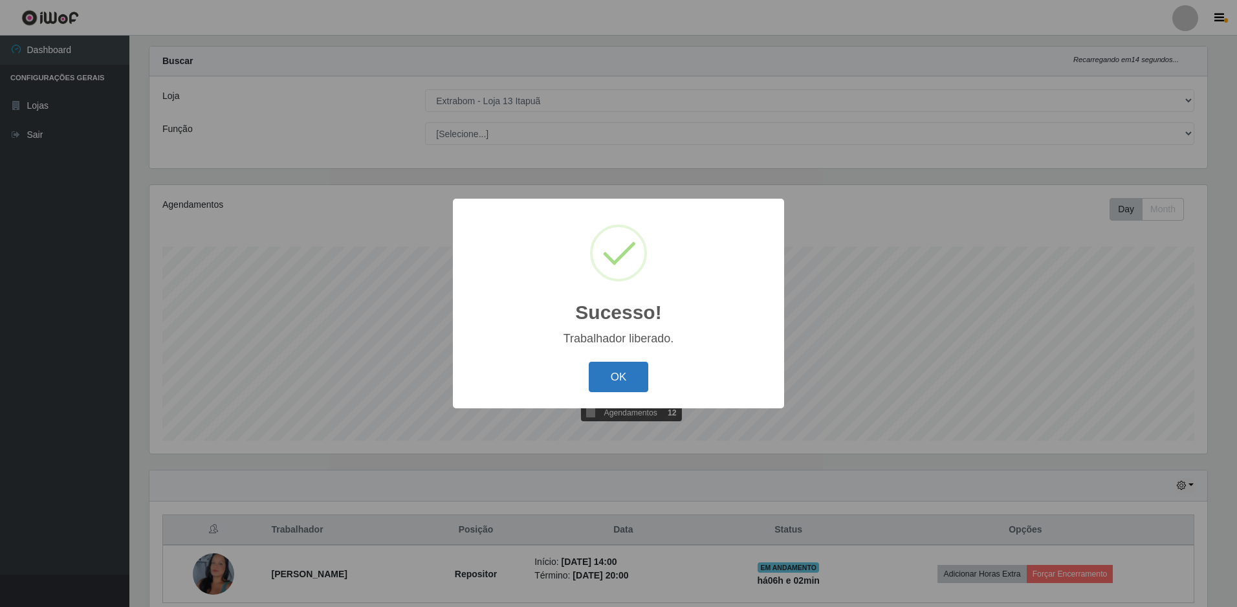
click at [609, 374] on button "OK" at bounding box center [619, 377] width 60 height 30
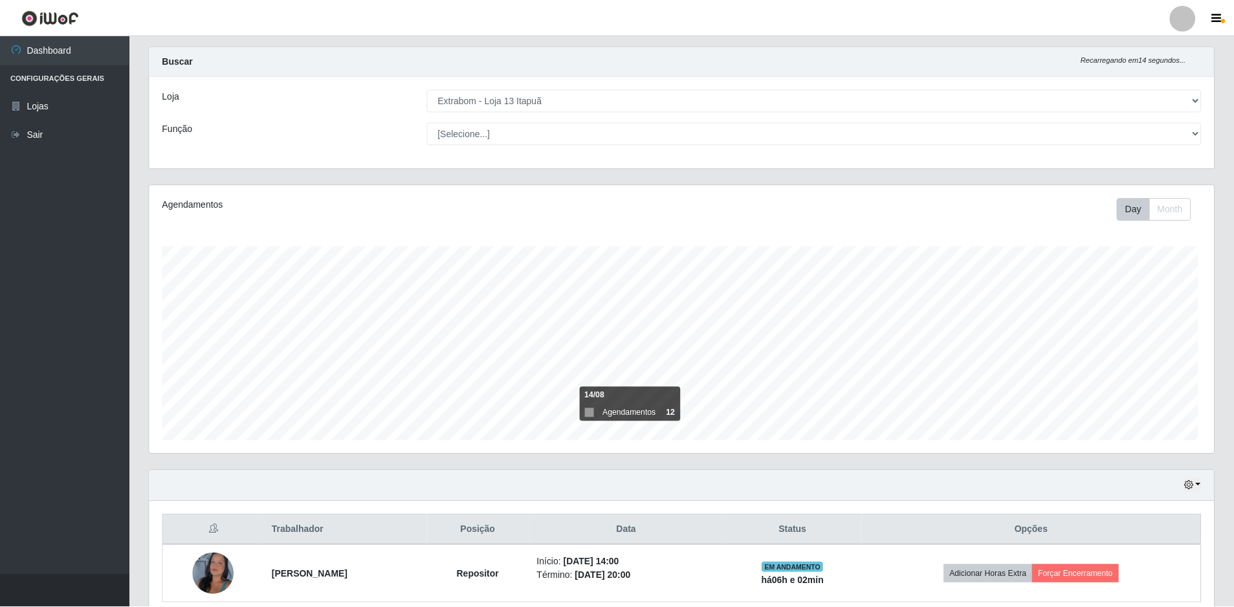
scroll to position [0, 0]
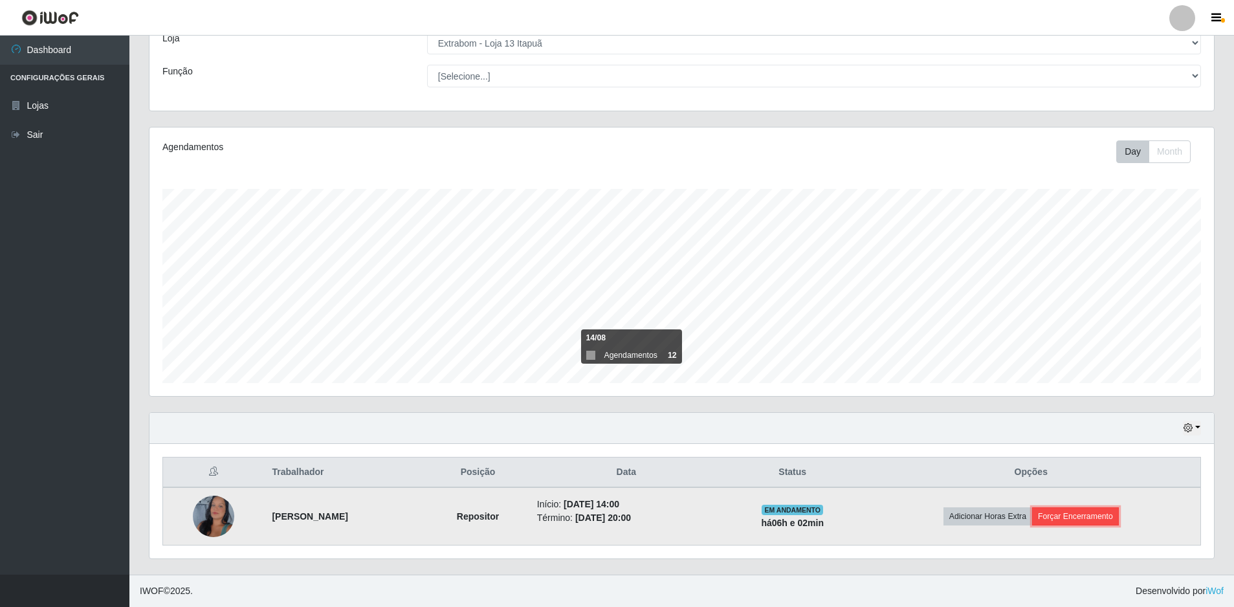
click at [1119, 516] on button "Forçar Encerramento" at bounding box center [1075, 516] width 87 height 18
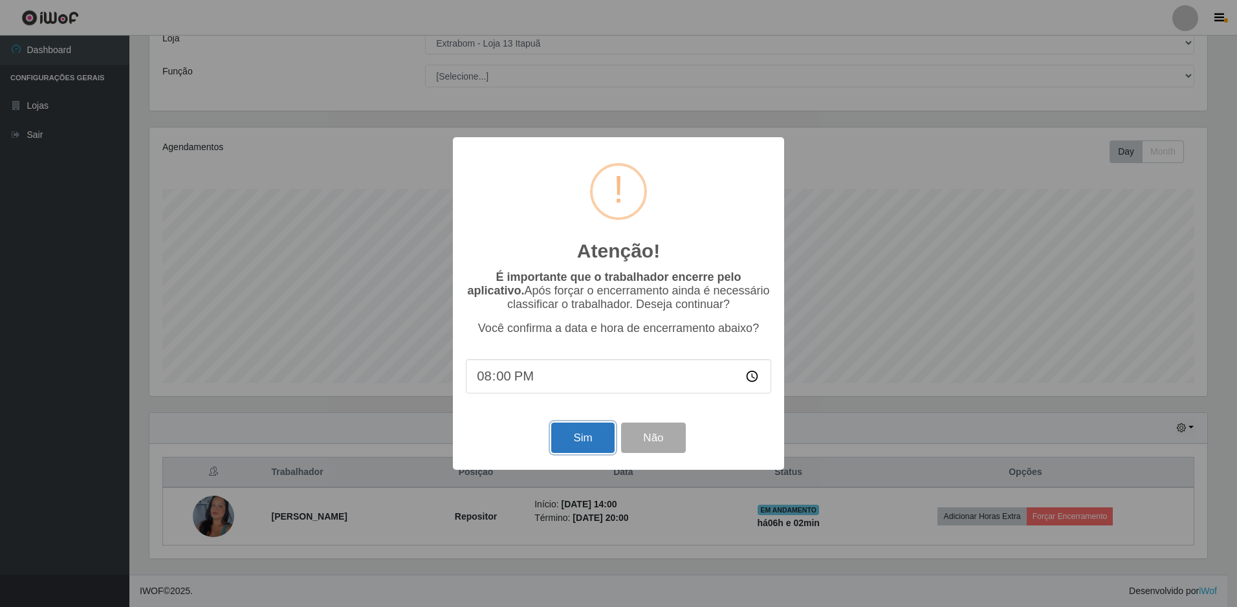
click at [602, 444] on button "Sim" at bounding box center [582, 437] width 63 height 30
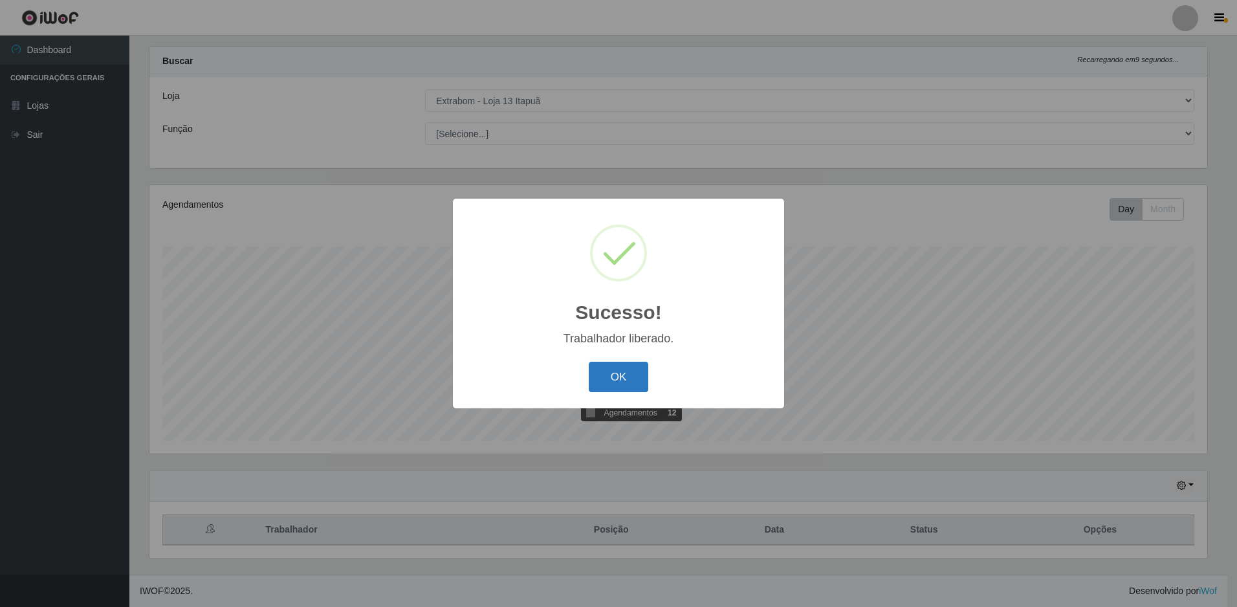
click at [615, 362] on button "OK" at bounding box center [619, 377] width 60 height 30
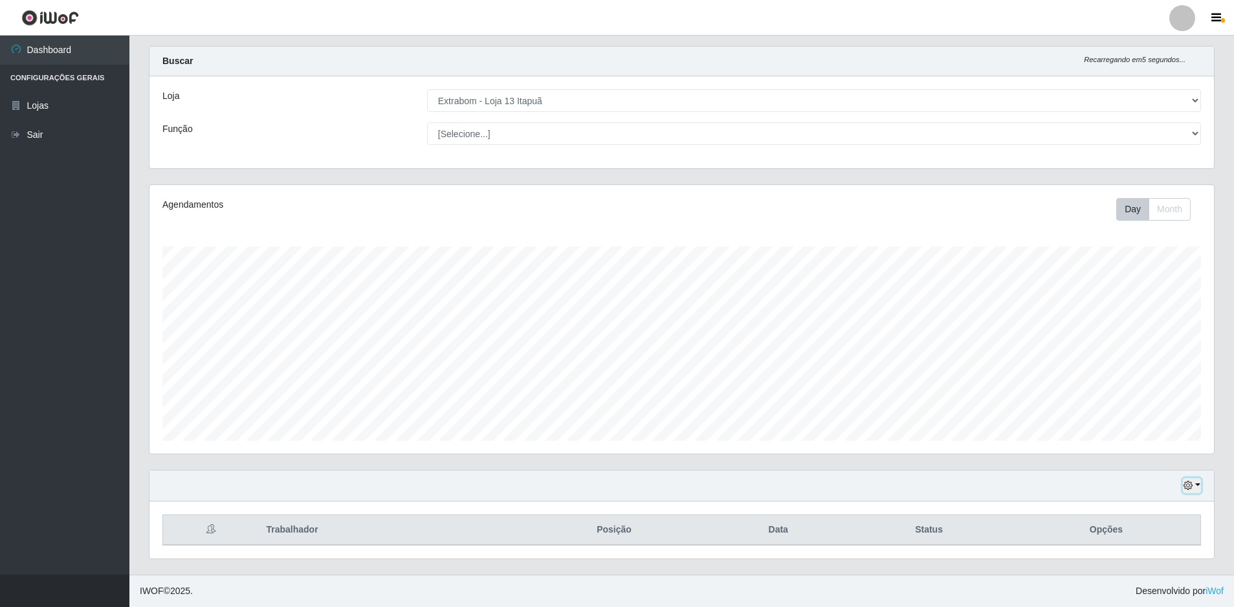
click at [1194, 485] on button "button" at bounding box center [1192, 485] width 18 height 15
click at [1144, 444] on button "1 Semana" at bounding box center [1149, 437] width 102 height 27
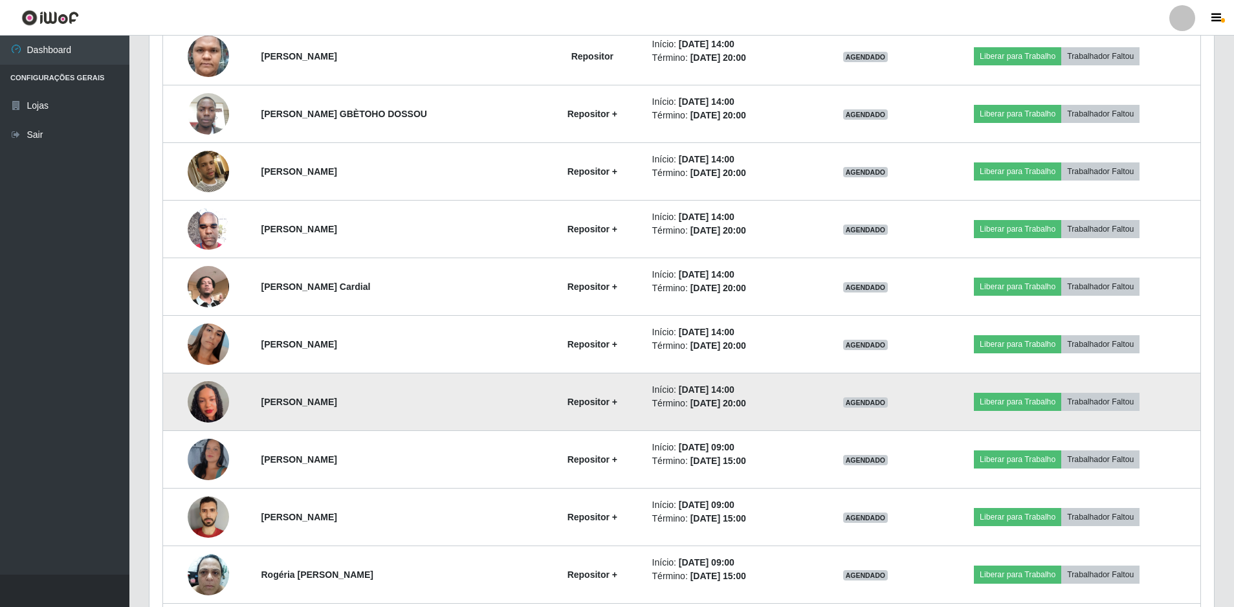
click at [206, 407] on img at bounding box center [208, 402] width 41 height 90
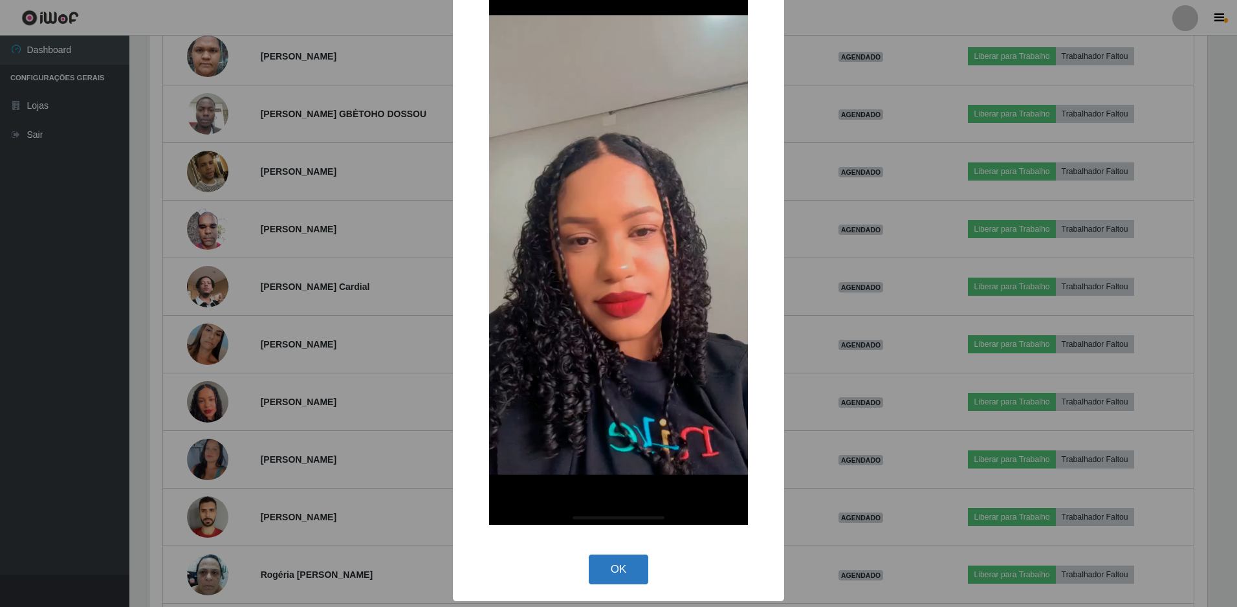
click at [622, 567] on button "OK" at bounding box center [619, 569] width 60 height 30
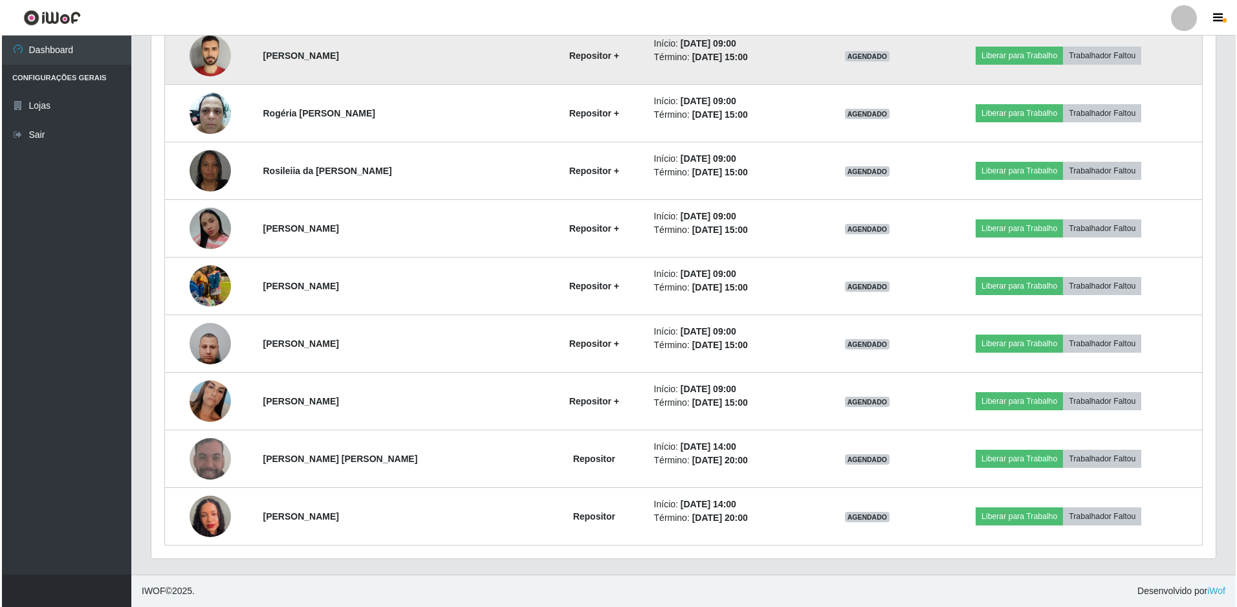
scroll to position [936, 0]
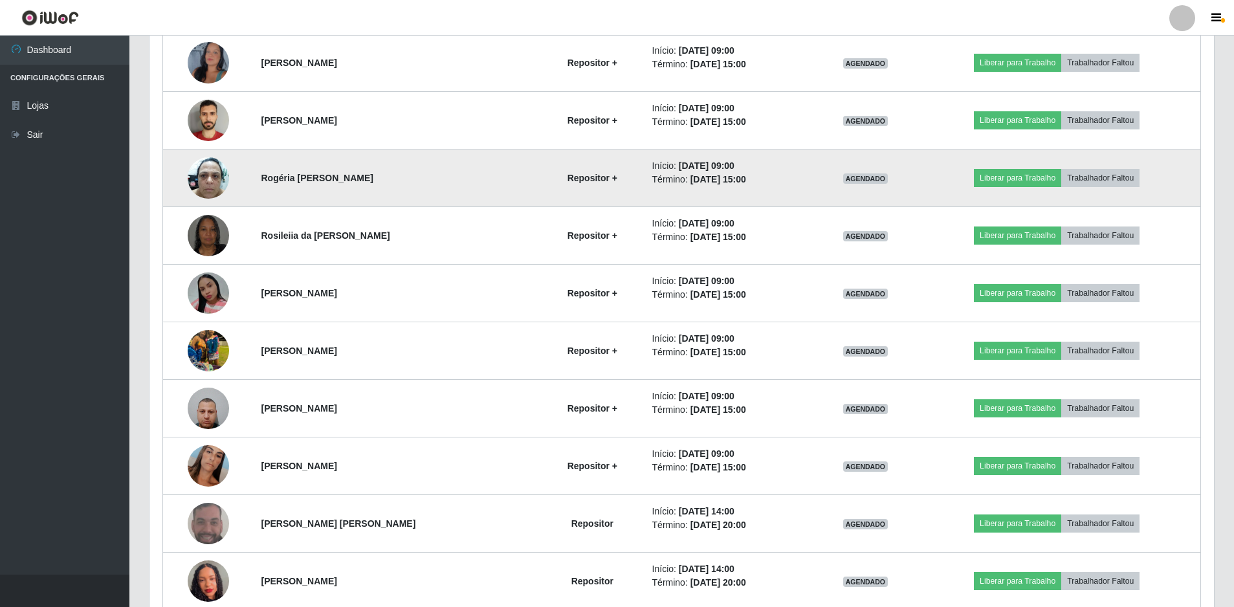
click at [212, 174] on img at bounding box center [208, 177] width 41 height 55
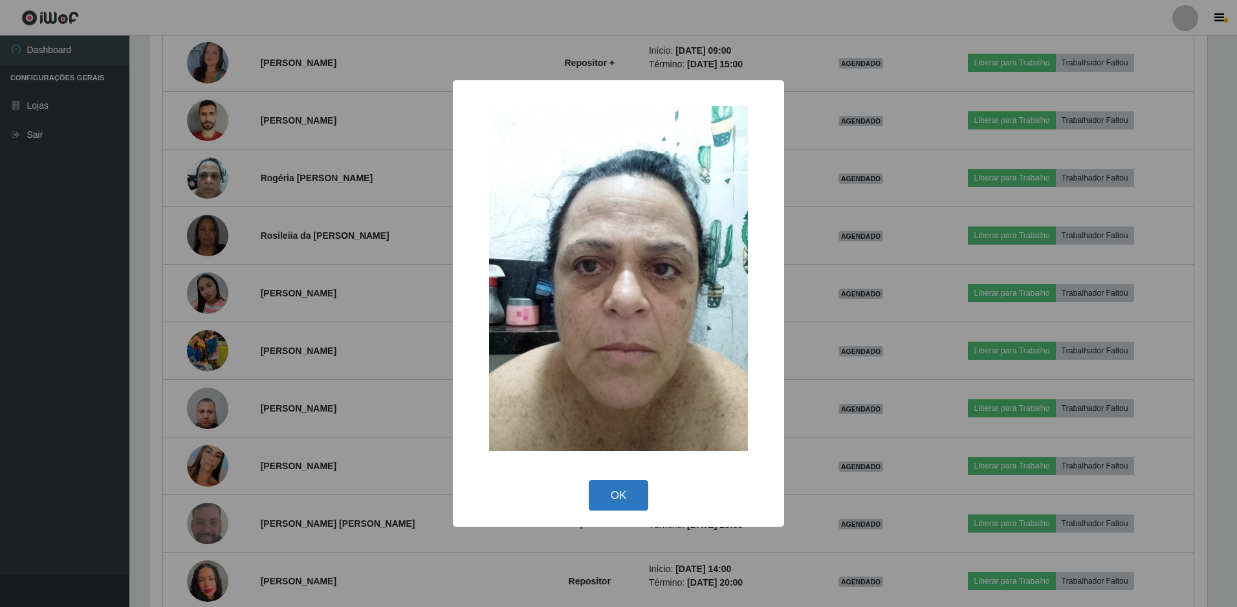
click at [621, 487] on button "OK" at bounding box center [619, 495] width 60 height 30
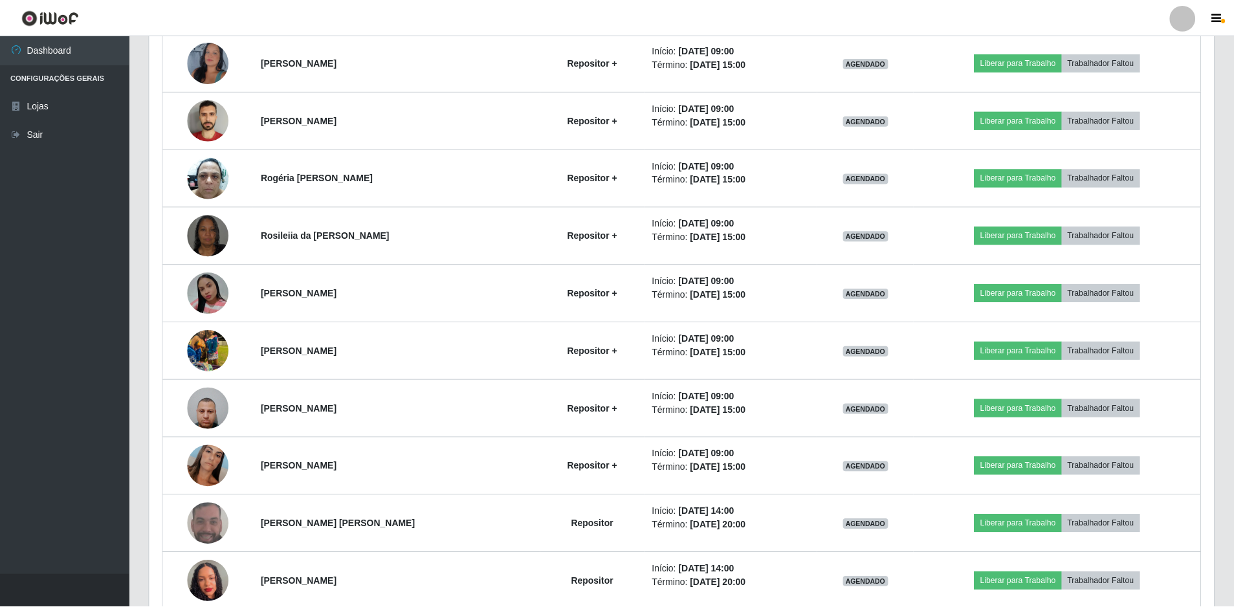
scroll to position [268, 1064]
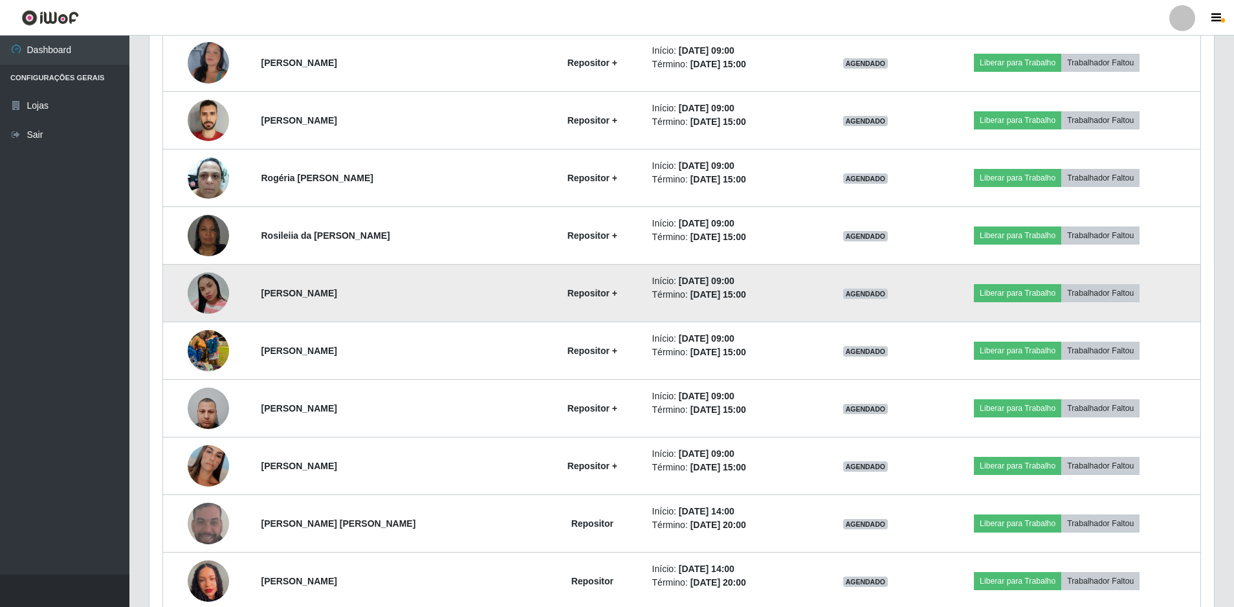
click at [210, 283] on img at bounding box center [208, 292] width 41 height 41
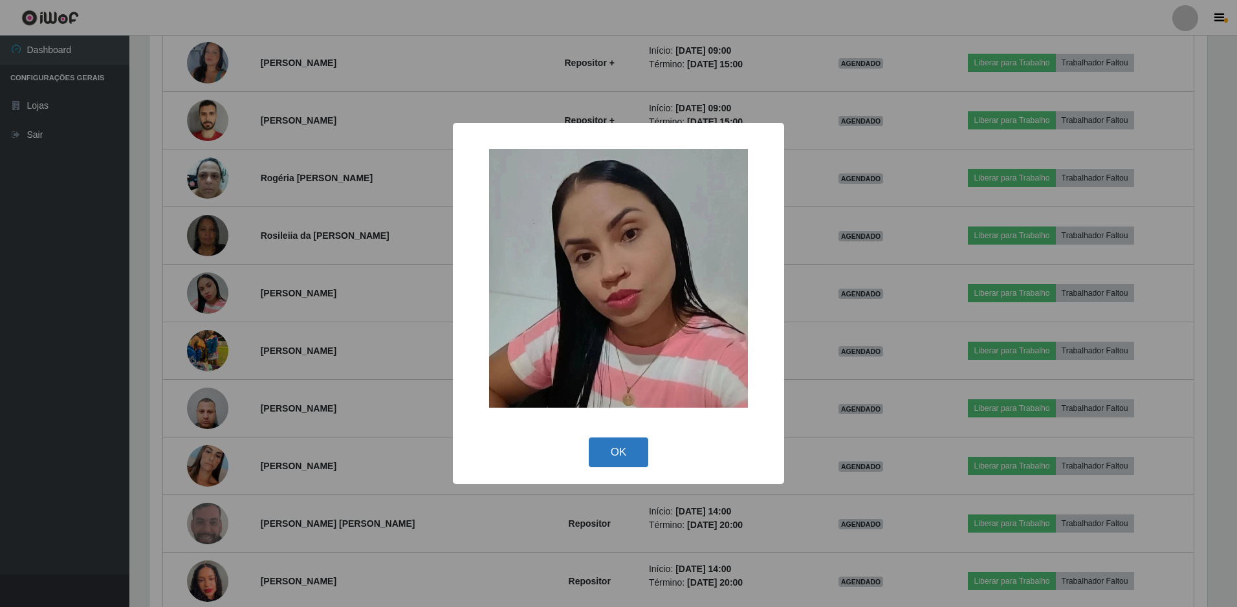
click at [632, 455] on button "OK" at bounding box center [619, 452] width 60 height 30
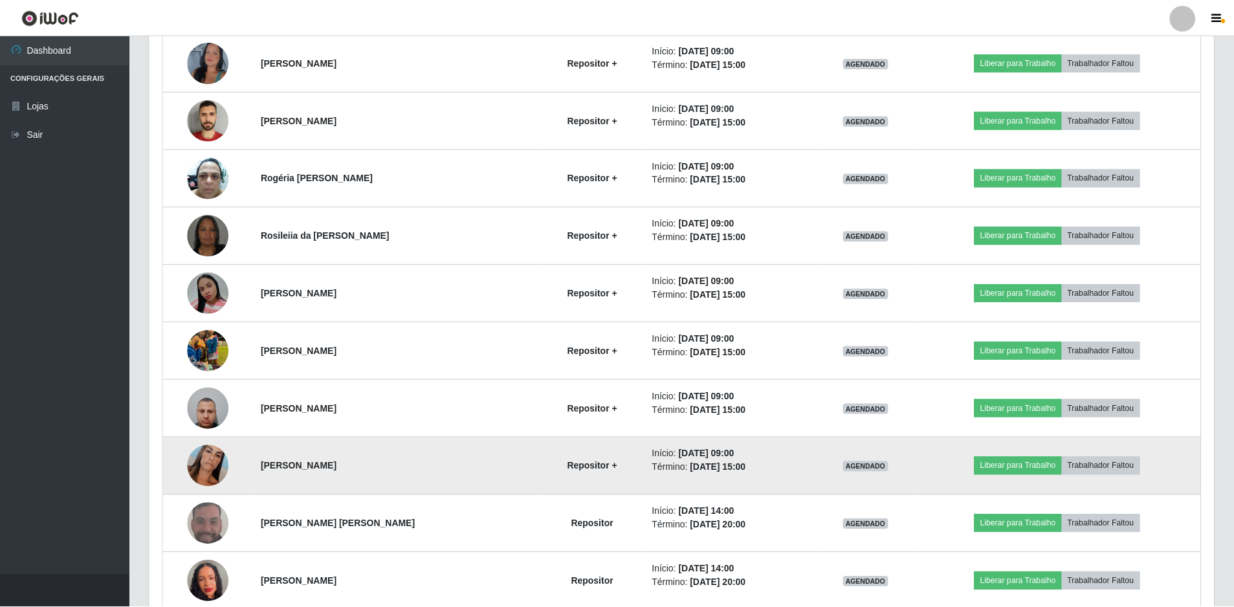
scroll to position [268, 1064]
click at [203, 470] on img at bounding box center [208, 465] width 41 height 61
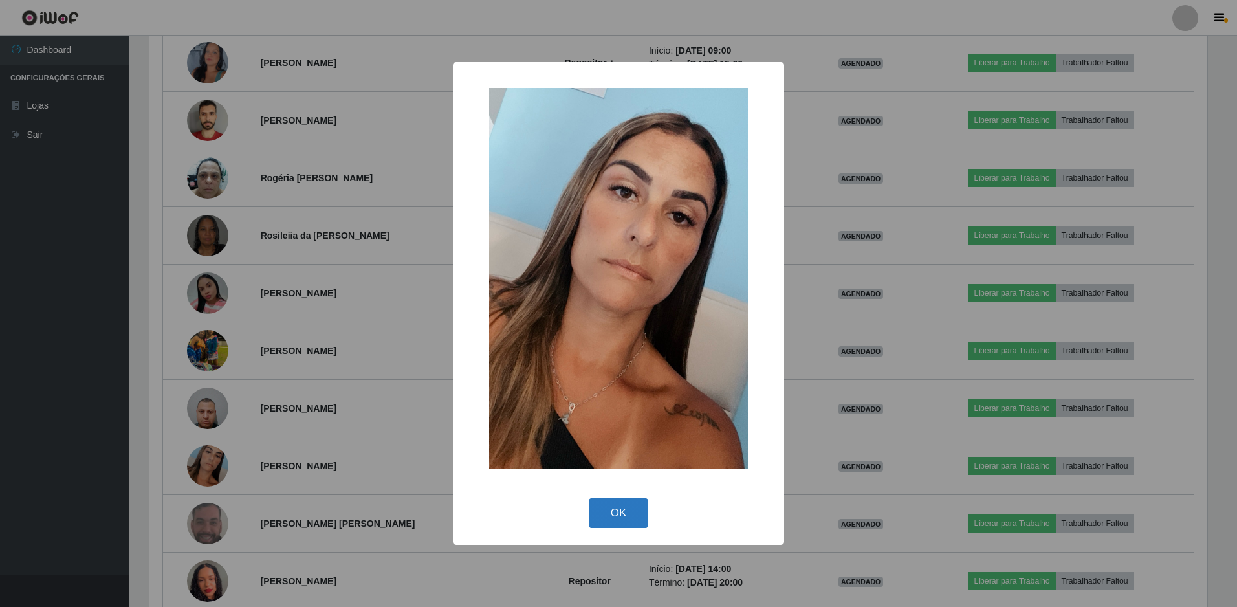
click at [620, 514] on button "OK" at bounding box center [619, 513] width 60 height 30
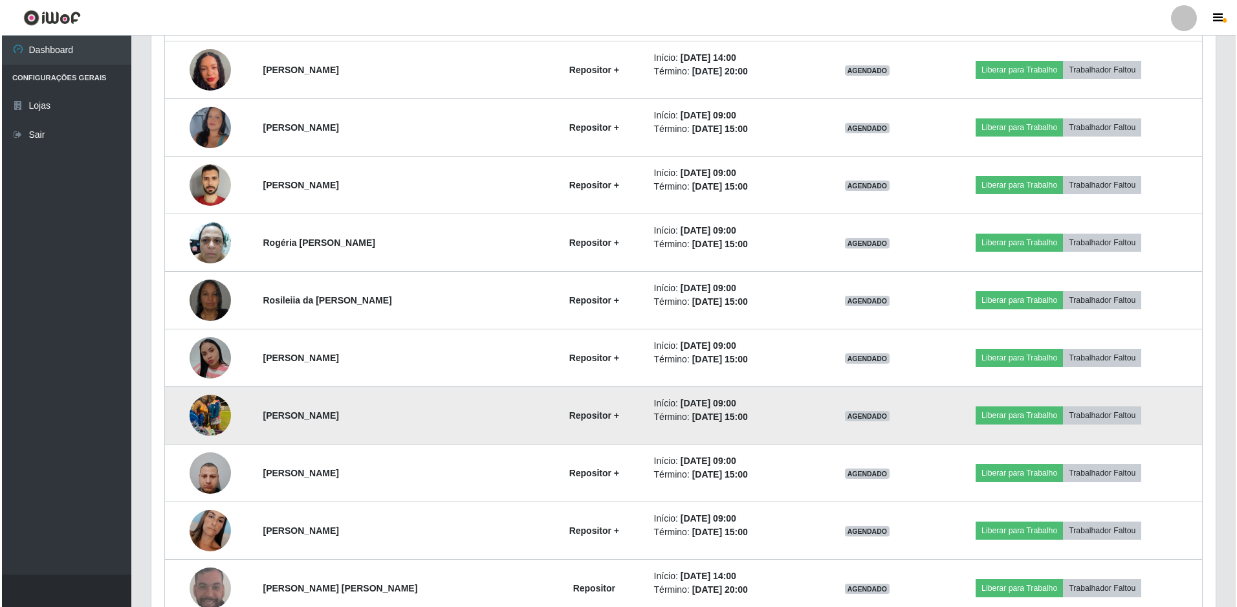
scroll to position [807, 0]
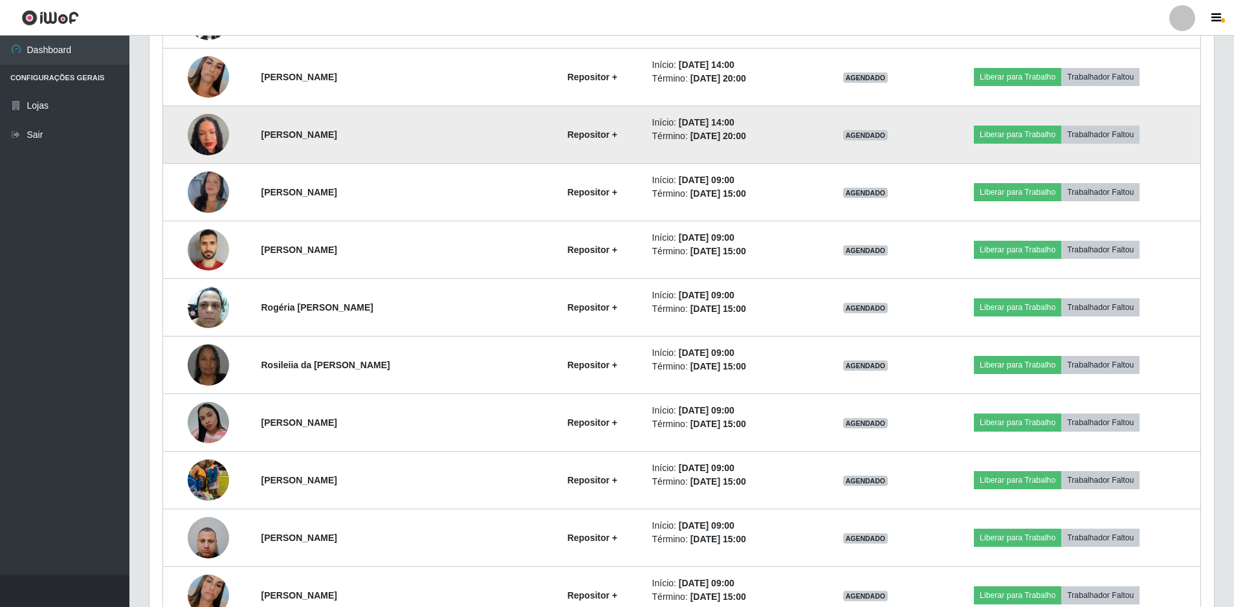
click at [197, 140] on img at bounding box center [208, 135] width 41 height 90
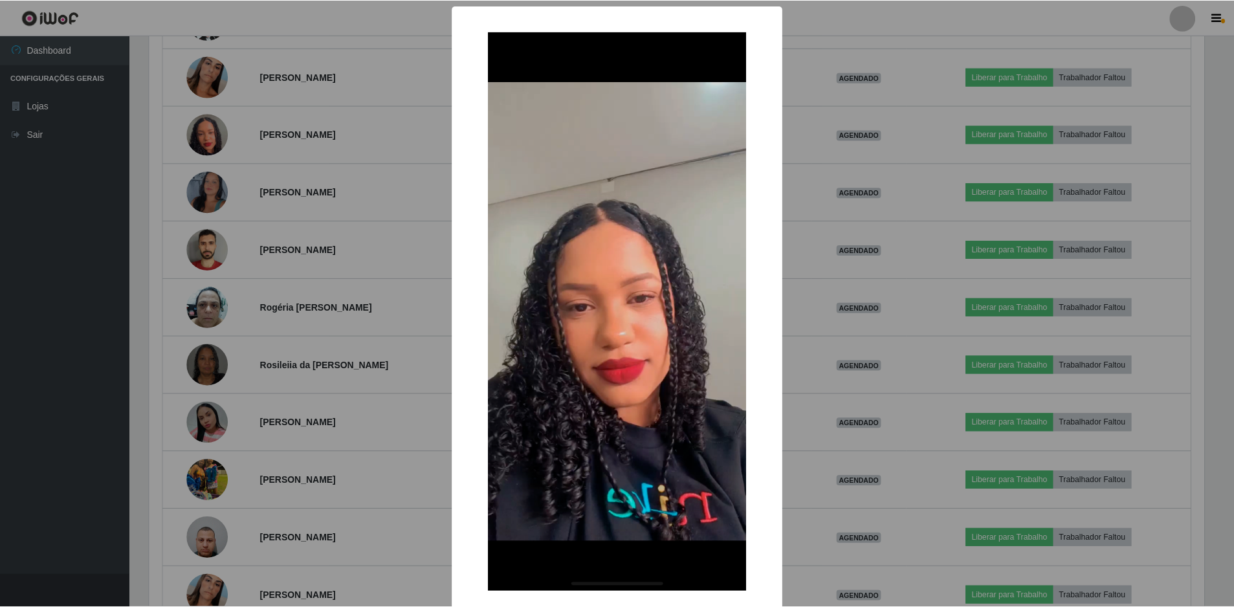
scroll to position [67, 0]
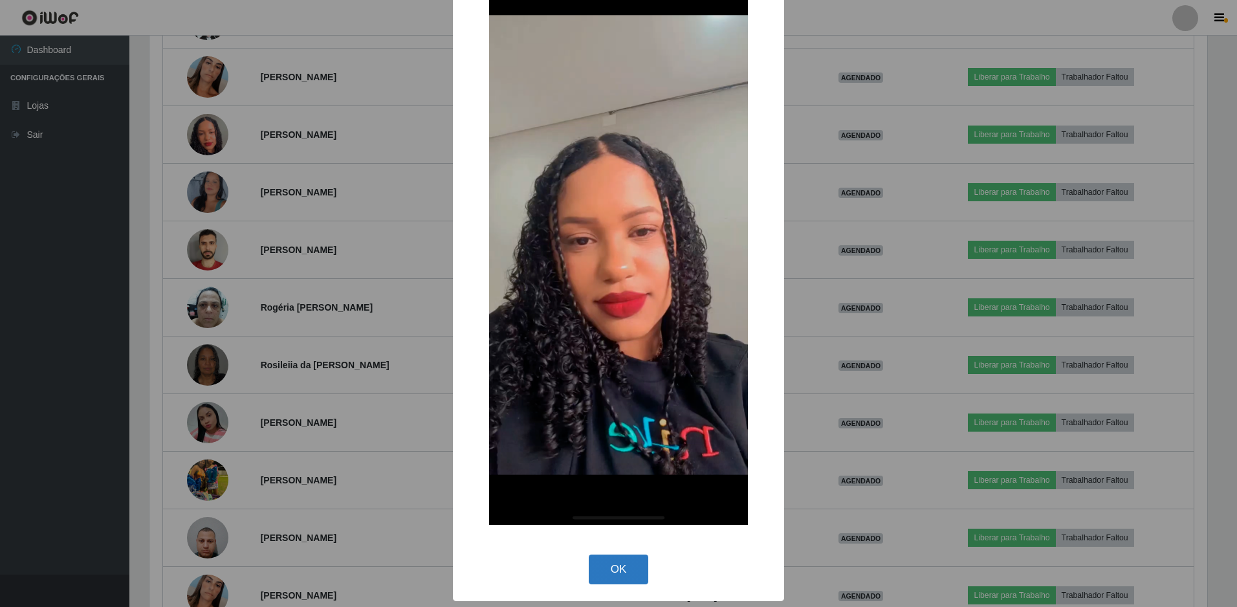
click at [623, 565] on button "OK" at bounding box center [619, 569] width 60 height 30
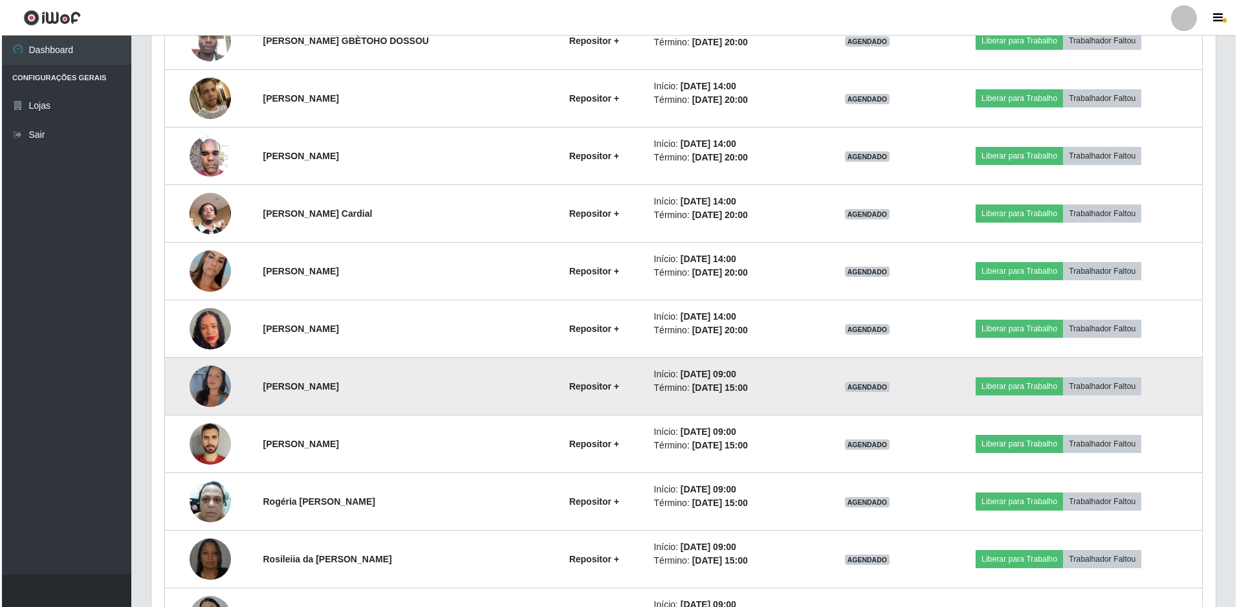
scroll to position [677, 0]
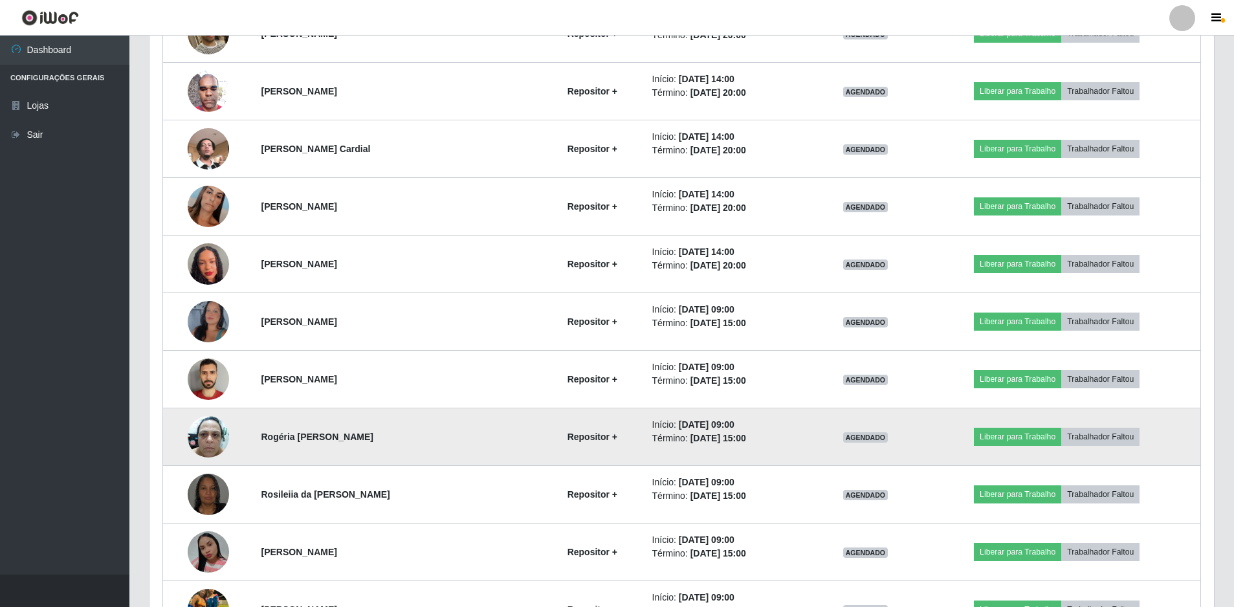
click at [207, 435] on img at bounding box center [208, 436] width 41 height 55
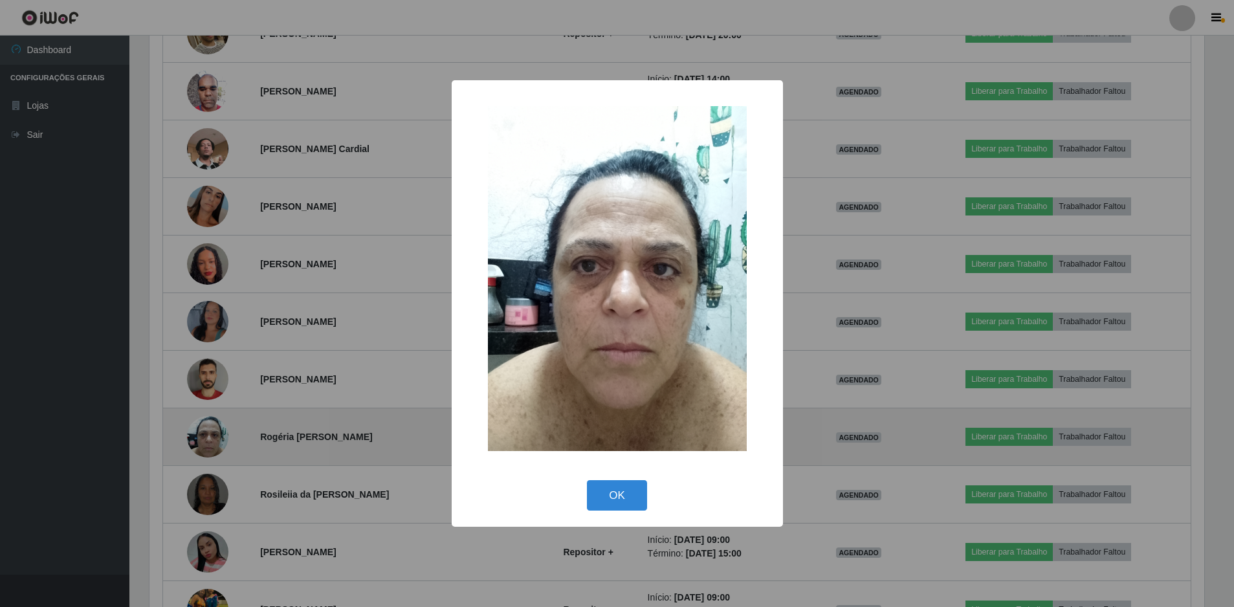
scroll to position [268, 1058]
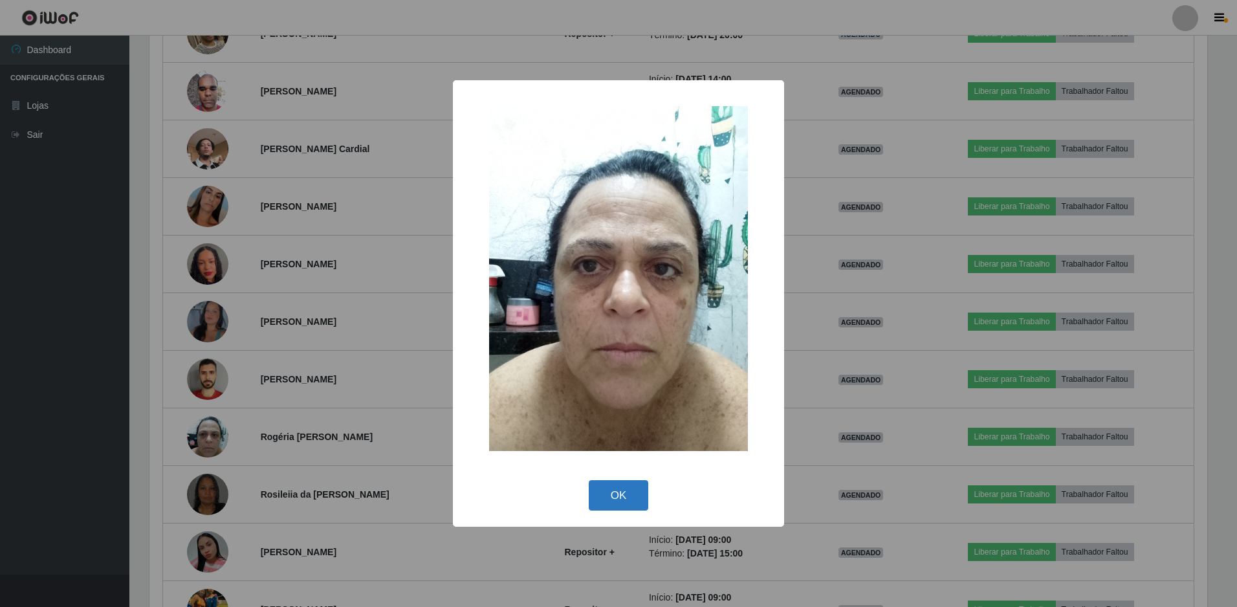
click at [613, 496] on button "OK" at bounding box center [619, 495] width 60 height 30
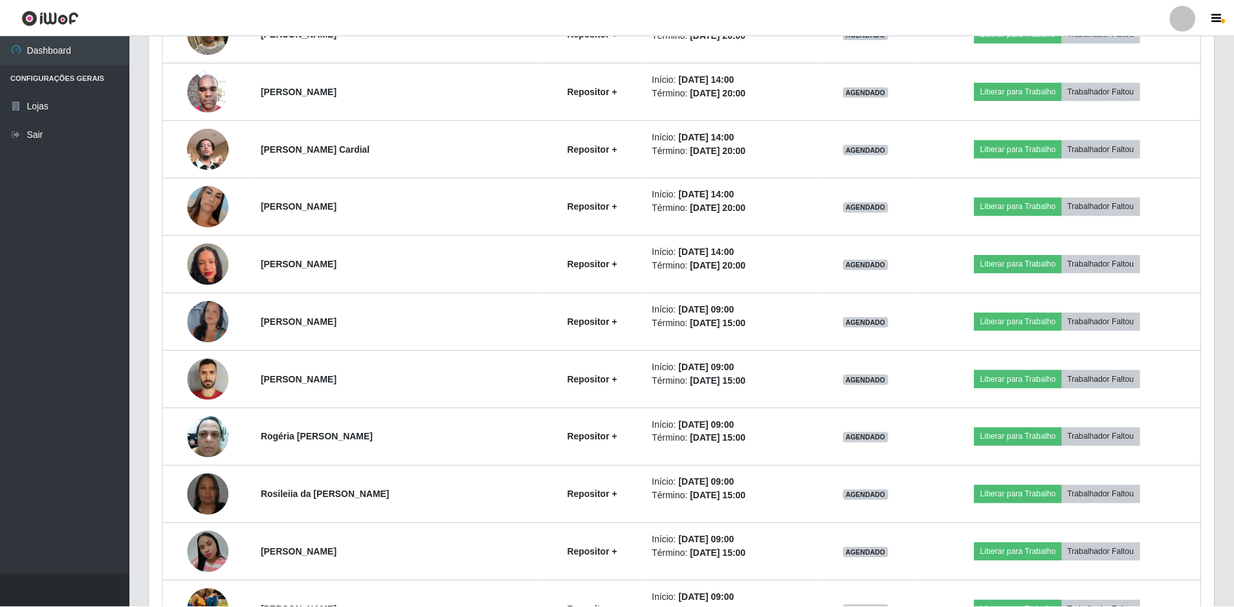
scroll to position [268, 1064]
